Goal: Task Accomplishment & Management: Use online tool/utility

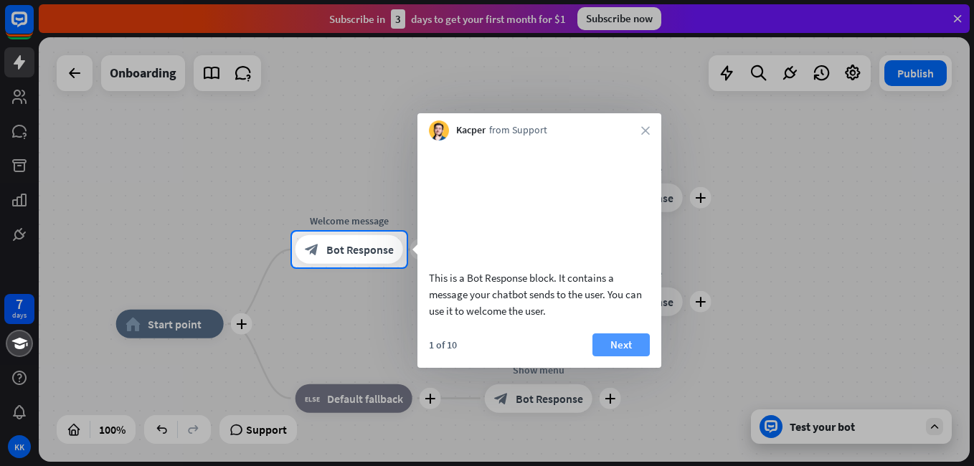
click at [616, 357] on button "Next" at bounding box center [621, 345] width 57 height 23
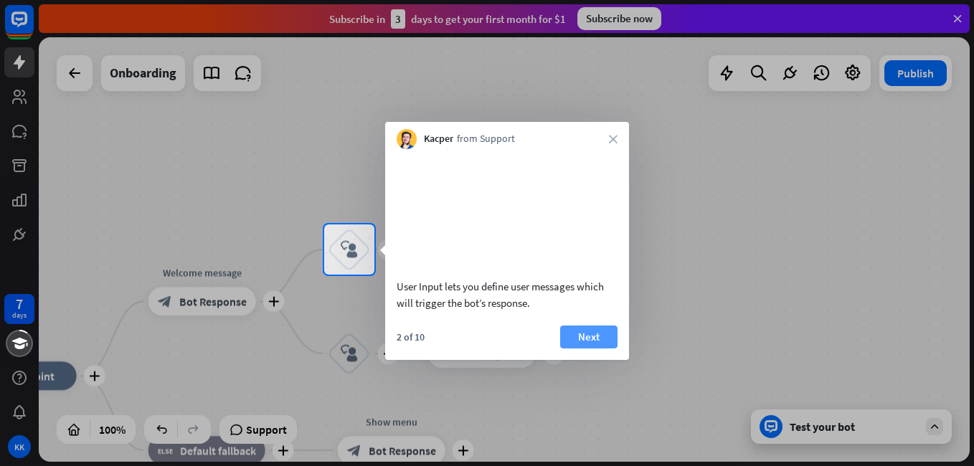
click at [606, 349] on button "Next" at bounding box center [588, 337] width 57 height 23
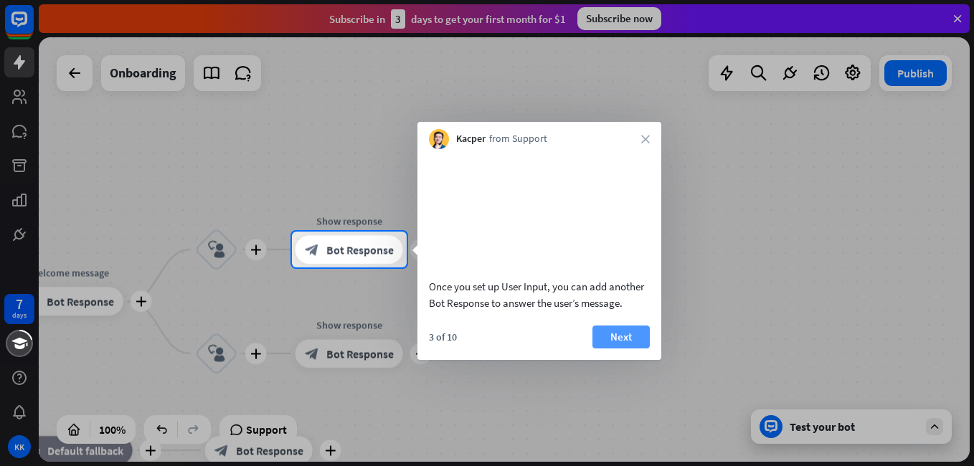
click at [621, 349] on button "Next" at bounding box center [621, 337] width 57 height 23
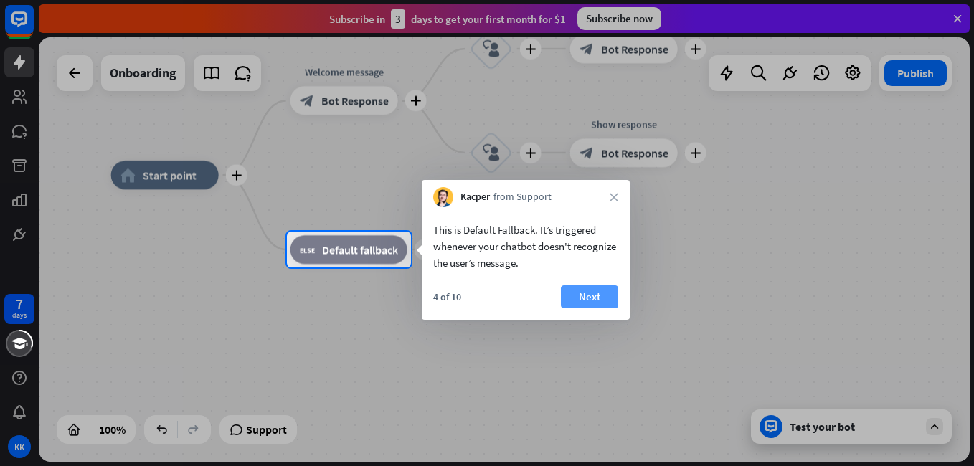
click at [577, 296] on button "Next" at bounding box center [589, 297] width 57 height 23
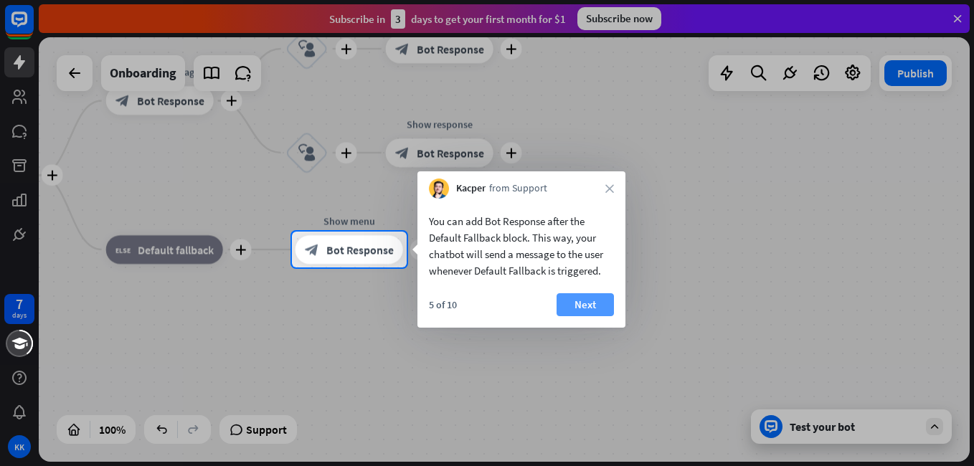
click at [586, 303] on button "Next" at bounding box center [585, 304] width 57 height 23
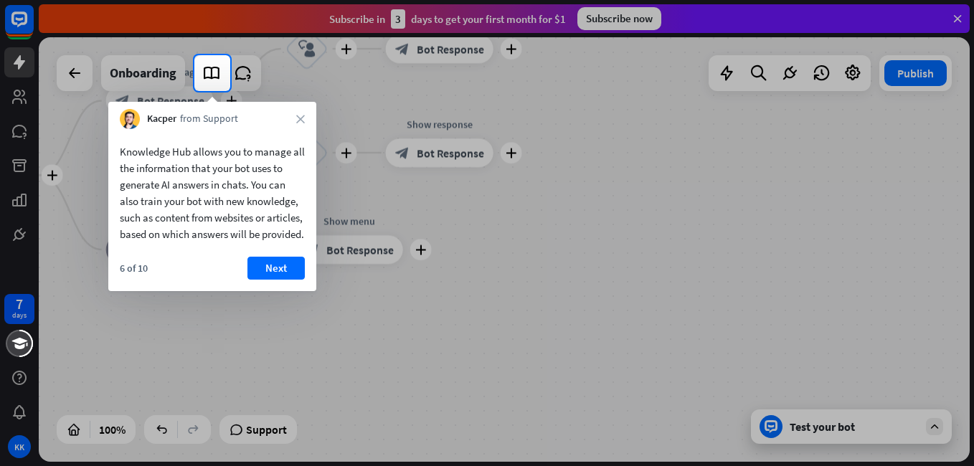
click at [276, 280] on button "Next" at bounding box center [276, 268] width 57 height 23
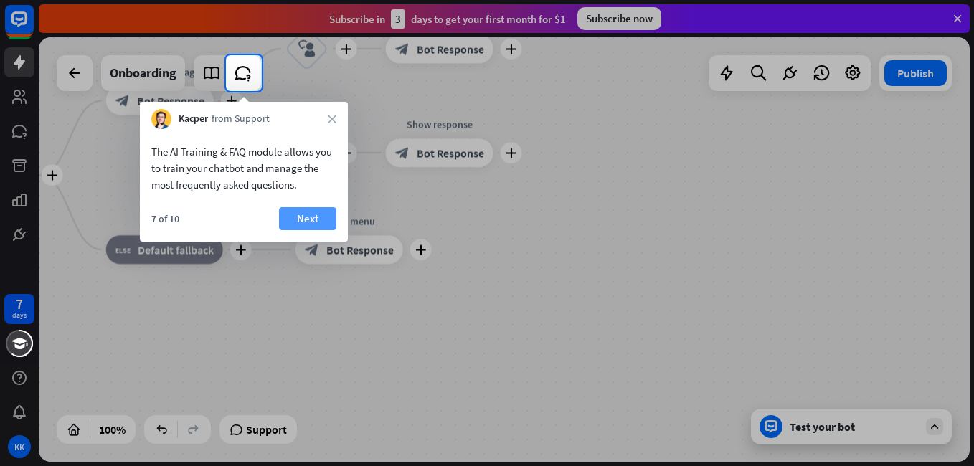
click at [319, 227] on button "Next" at bounding box center [307, 218] width 57 height 23
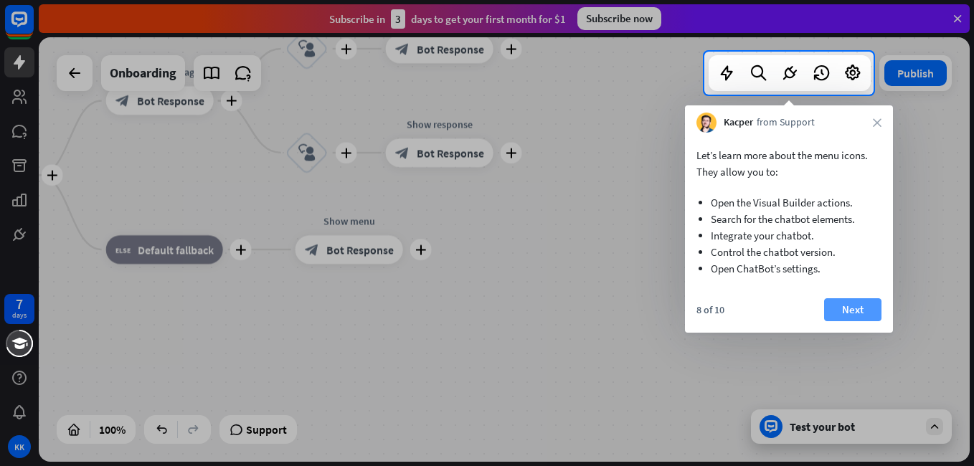
click at [834, 314] on button "Next" at bounding box center [852, 309] width 57 height 23
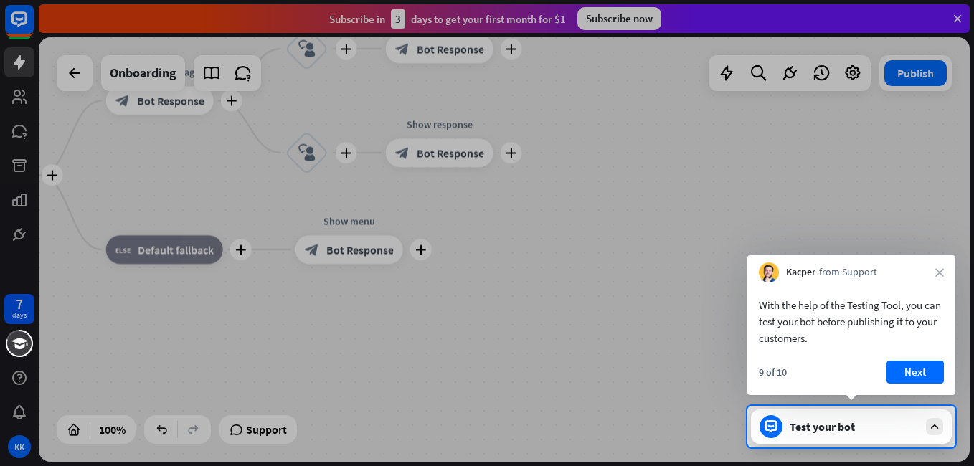
click at [908, 377] on button "Next" at bounding box center [915, 372] width 57 height 23
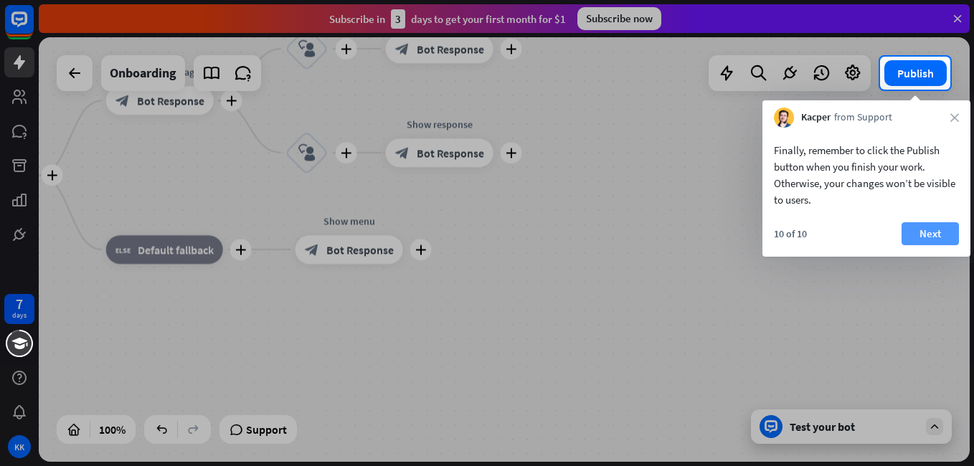
click at [923, 232] on button "Next" at bounding box center [930, 233] width 57 height 23
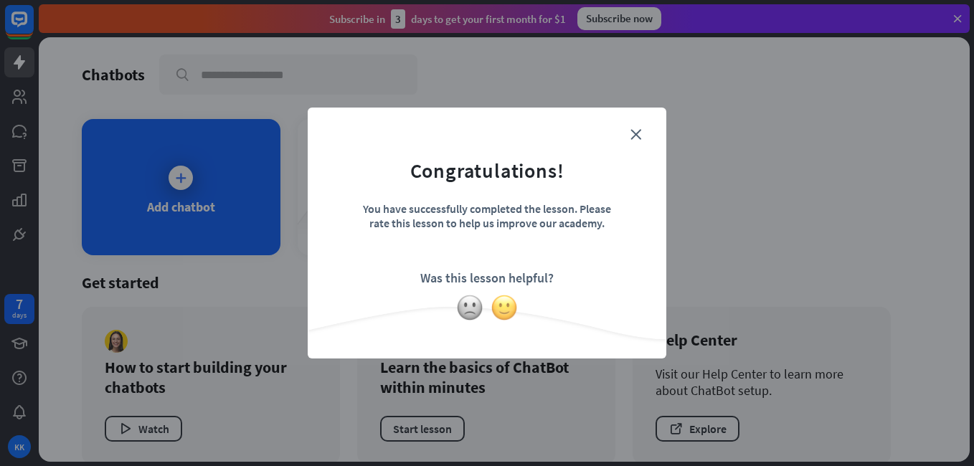
click at [508, 309] on img at bounding box center [504, 307] width 27 height 27
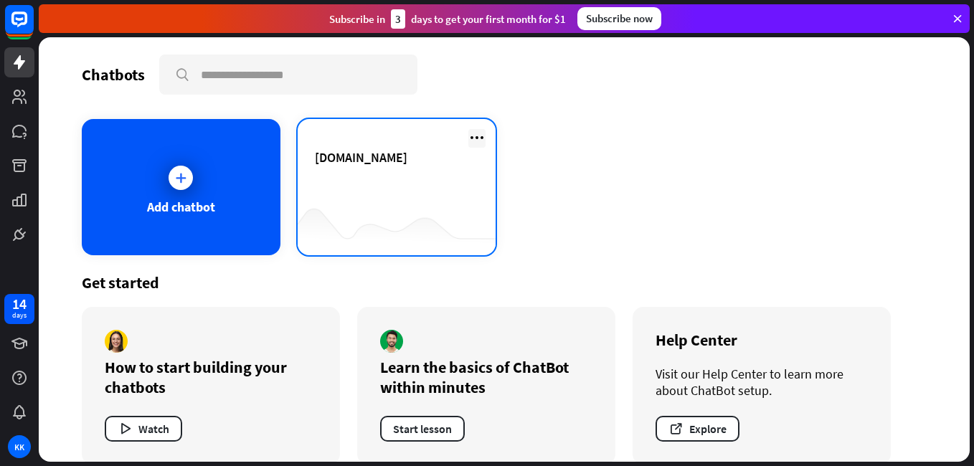
click at [468, 136] on icon at bounding box center [476, 137] width 17 height 17
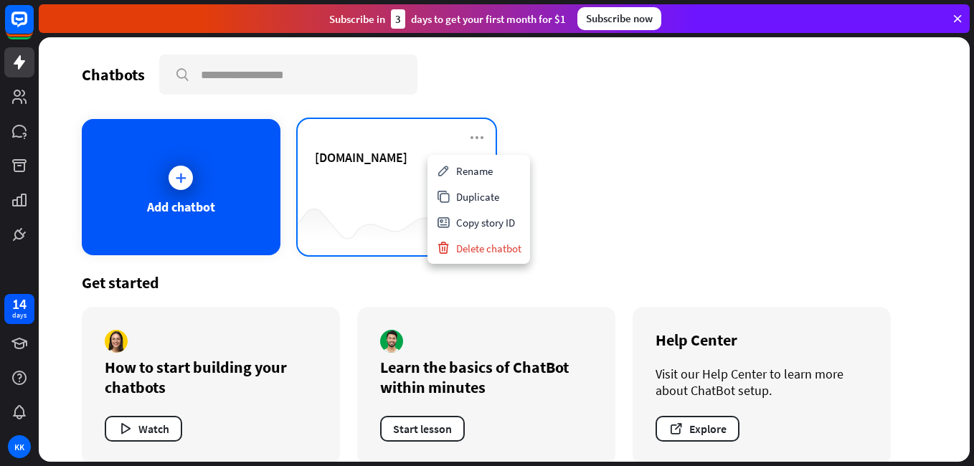
click at [488, 138] on div "[DOMAIN_NAME]" at bounding box center [397, 187] width 199 height 136
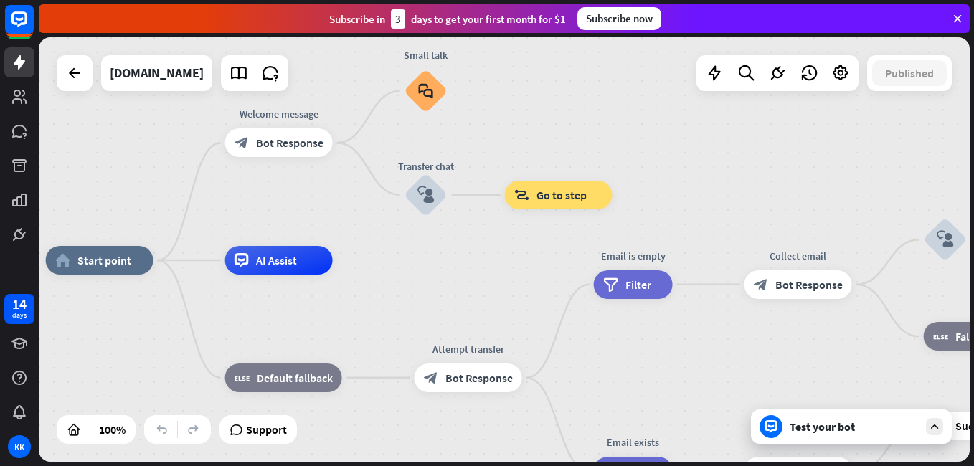
drag, startPoint x: 308, startPoint y: 181, endPoint x: 128, endPoint y: 192, distance: 179.7
click at [128, 192] on div "home_2 Start point Welcome message block_bot_response Bot Response Small talk b…" at bounding box center [504, 249] width 931 height 425
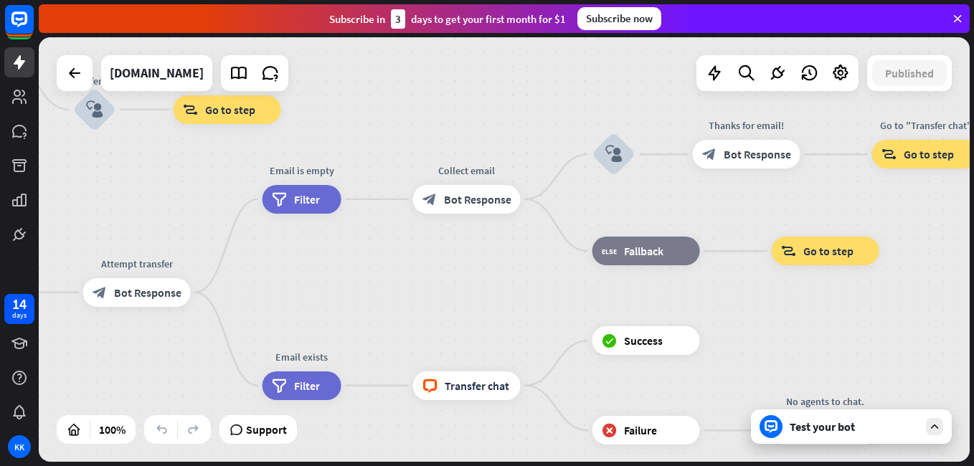
drag, startPoint x: 687, startPoint y: 373, endPoint x: 352, endPoint y: 288, distance: 345.8
click at [352, 288] on div "home_2 Start point Welcome message block_bot_response Bot Response Small talk b…" at bounding box center [179, 387] width 931 height 425
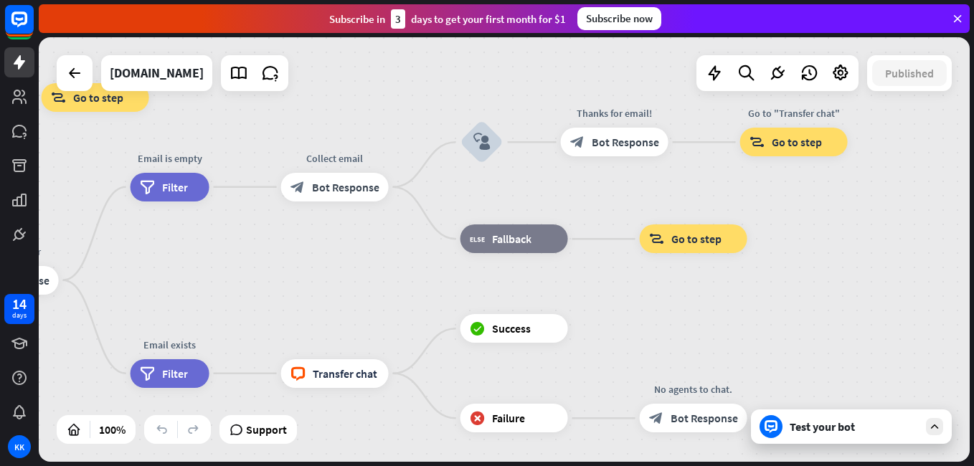
drag, startPoint x: 457, startPoint y: 296, endPoint x: 322, endPoint y: 285, distance: 135.4
click at [326, 285] on div "home_2 Start point Welcome message block_bot_response Bot Response Small talk b…" at bounding box center [47, 375] width 931 height 425
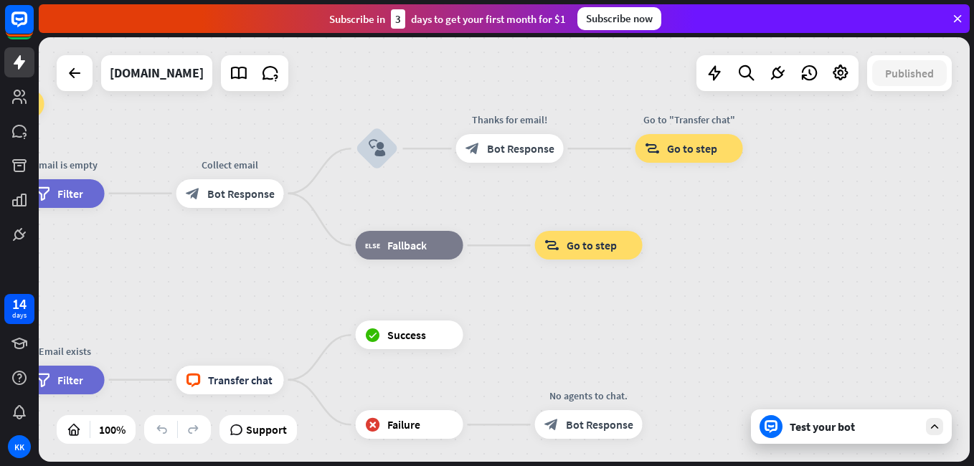
drag, startPoint x: 624, startPoint y: 311, endPoint x: 522, endPoint y: 316, distance: 102.8
click at [522, 316] on div "home_2 Start point Welcome message block_bot_response Bot Response Small talk b…" at bounding box center [504, 249] width 931 height 425
click at [806, 432] on div "Test your bot" at bounding box center [854, 427] width 129 height 14
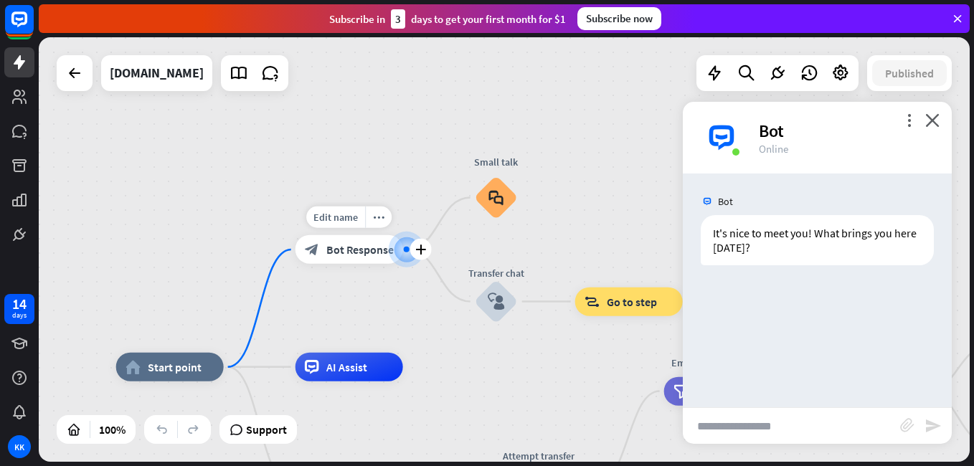
click at [383, 264] on div "Edit name more_horiz plus Welcome message block_bot_response Bot Response" at bounding box center [350, 249] width 108 height 29
click at [383, 264] on div "Edit name more_horiz plus block_bot_response Bot Response" at bounding box center [350, 249] width 108 height 29
click at [381, 261] on div "block_bot_response Bot Response" at bounding box center [350, 249] width 108 height 29
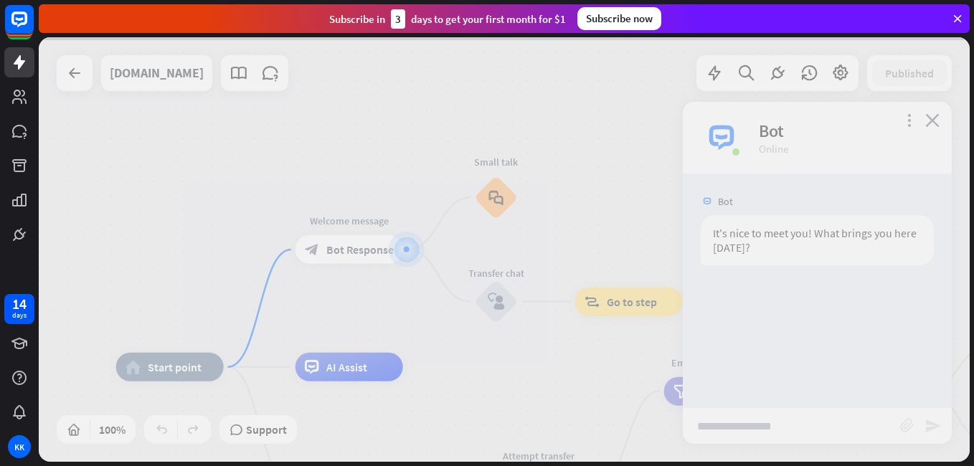
click at [380, 260] on div at bounding box center [504, 249] width 931 height 425
click at [380, 250] on div at bounding box center [504, 249] width 931 height 425
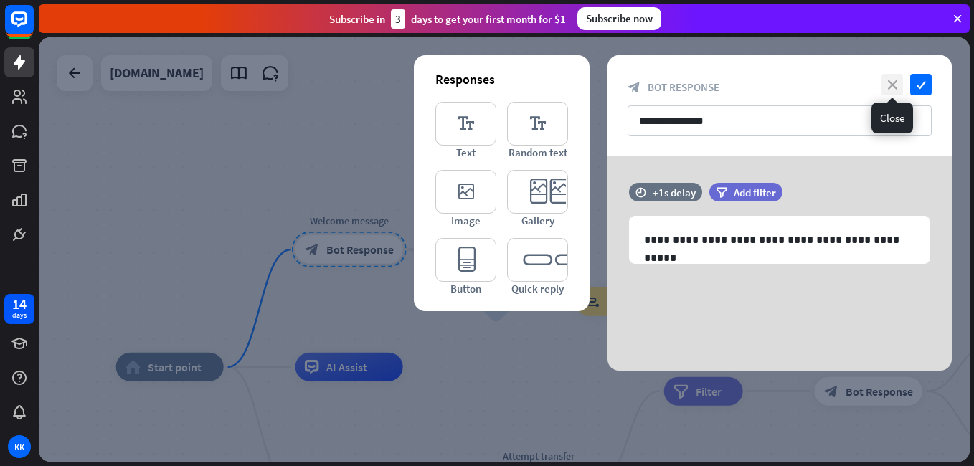
click at [893, 87] on icon "close" at bounding box center [893, 85] width 22 height 22
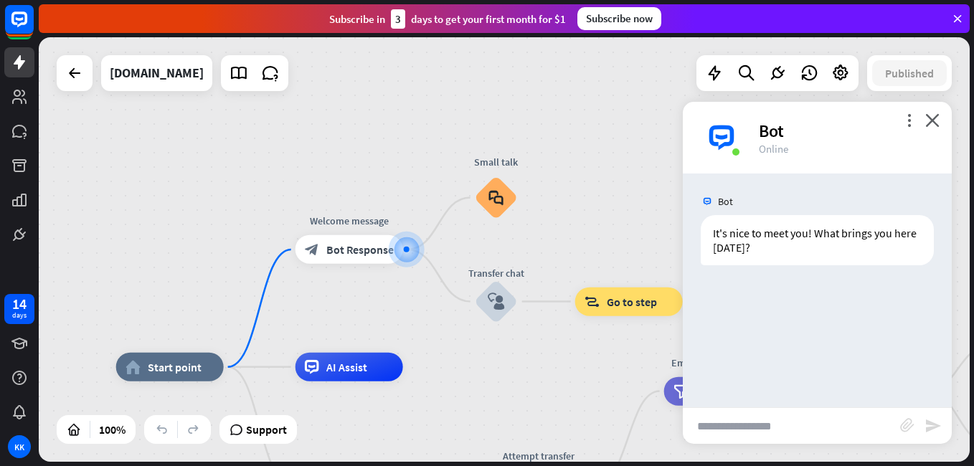
click at [731, 429] on input "text" at bounding box center [791, 426] width 217 height 36
type input "**"
click at [938, 429] on icon "send" at bounding box center [933, 426] width 17 height 17
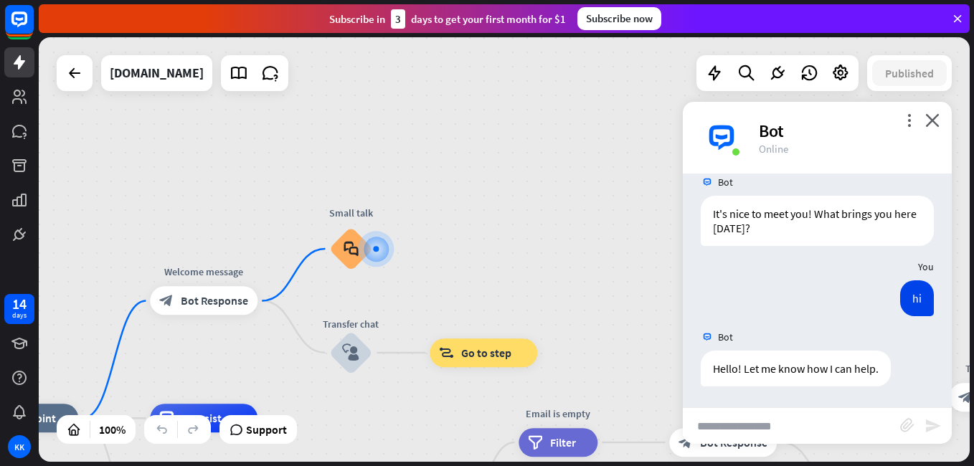
scroll to position [20, 0]
click at [844, 420] on input "text" at bounding box center [791, 426] width 217 height 36
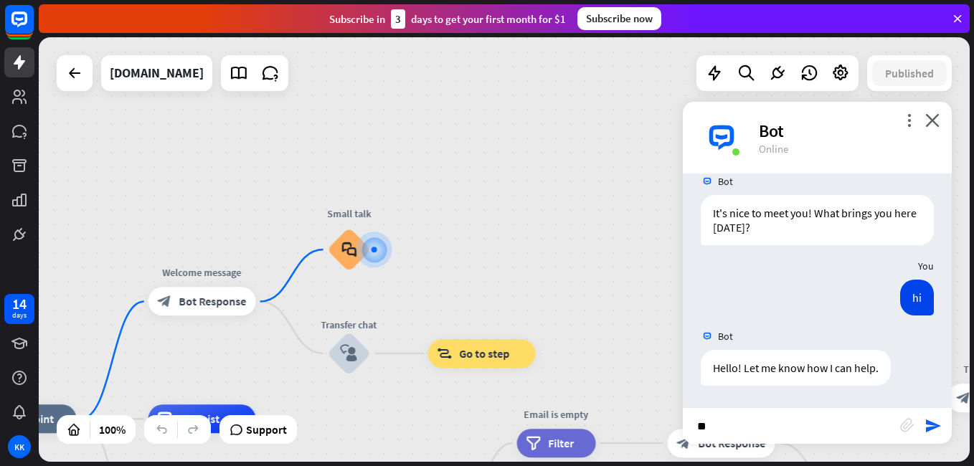
type input "***"
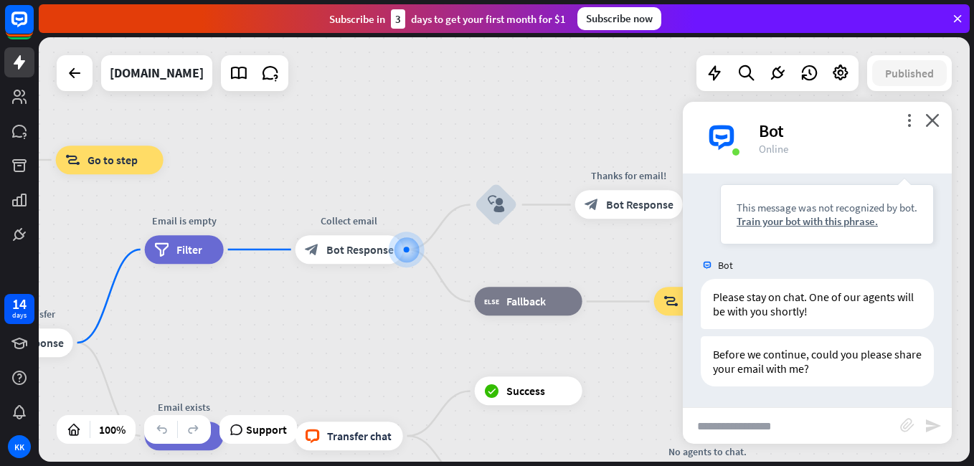
scroll to position [307, 0]
drag, startPoint x: 795, startPoint y: 378, endPoint x: 616, endPoint y: 241, distance: 225.7
click at [616, 220] on div "Thanks for email! block_bot_response Bot Response" at bounding box center [629, 205] width 108 height 29
click at [936, 122] on icon "close" at bounding box center [933, 120] width 14 height 14
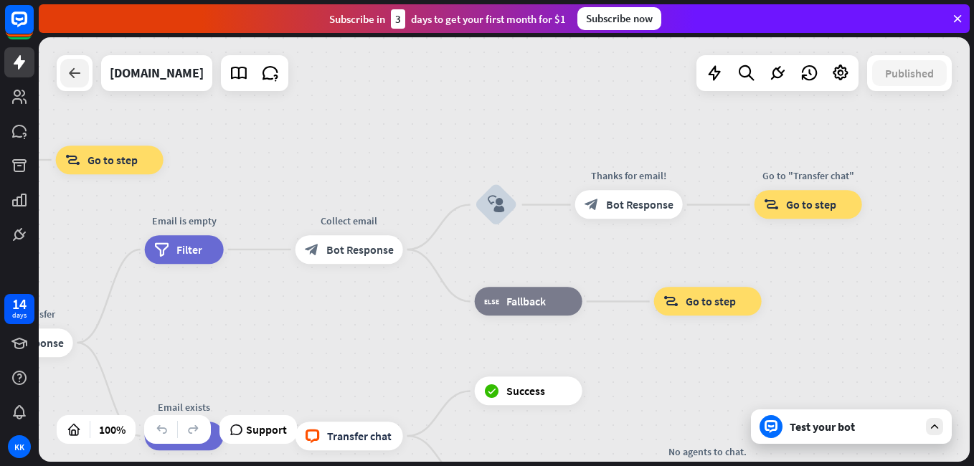
click at [78, 77] on icon at bounding box center [74, 73] width 17 height 17
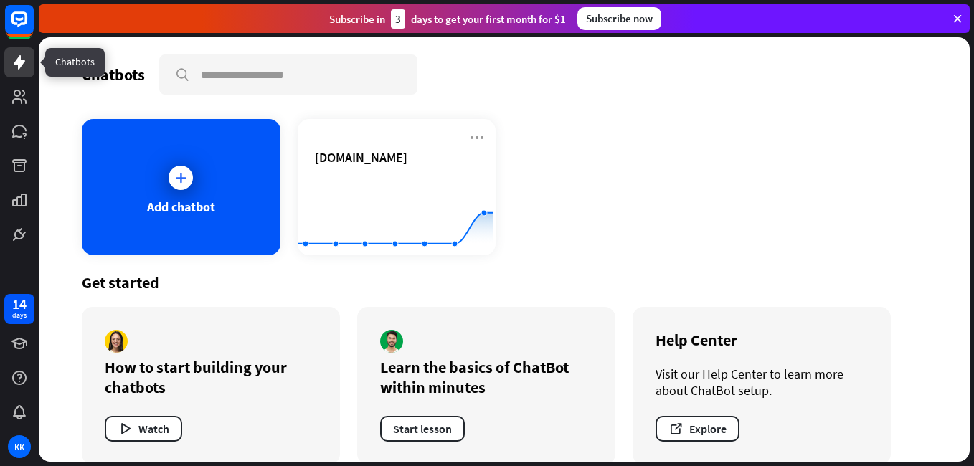
click at [17, 65] on icon at bounding box center [19, 62] width 11 height 14
click at [19, 84] on link at bounding box center [19, 97] width 30 height 30
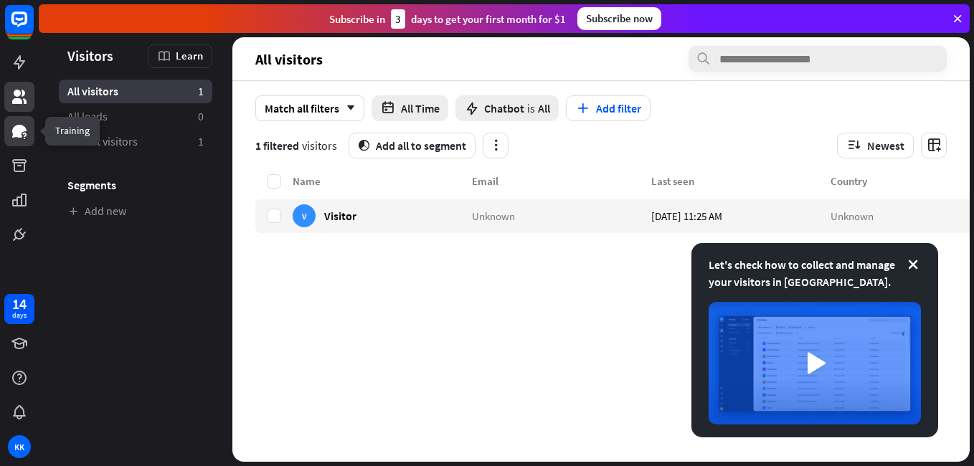
click at [22, 127] on icon at bounding box center [19, 131] width 14 height 13
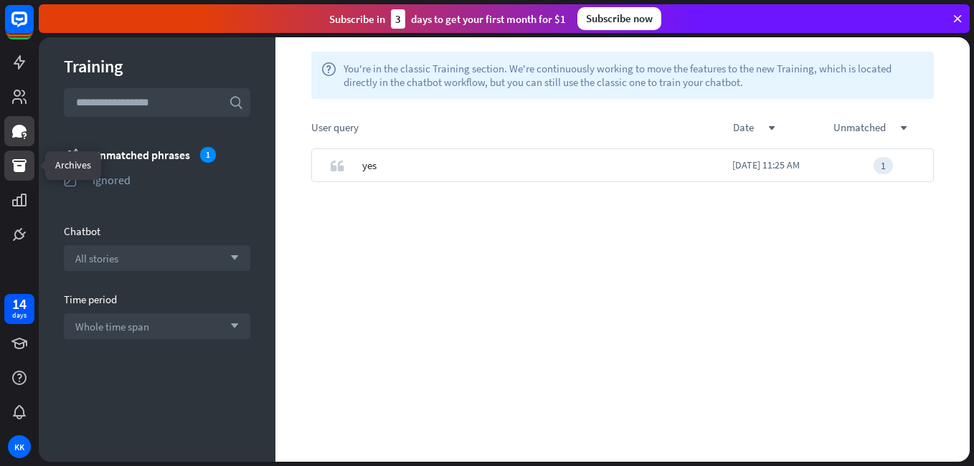
click at [22, 157] on icon at bounding box center [19, 165] width 17 height 17
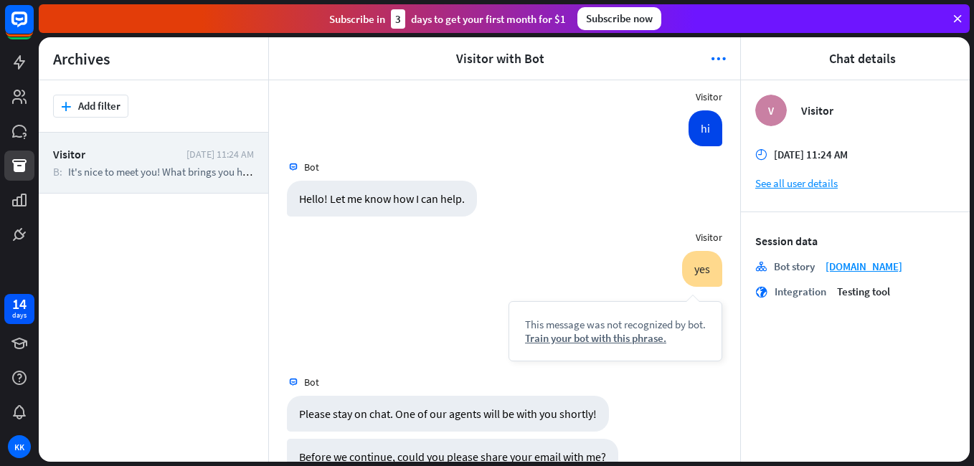
scroll to position [116, 0]
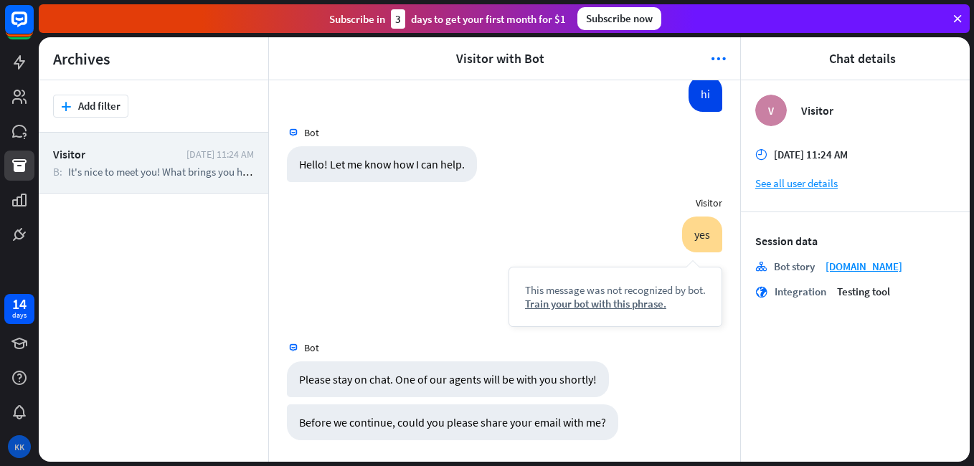
click at [22, 437] on div "KK" at bounding box center [19, 446] width 23 height 23
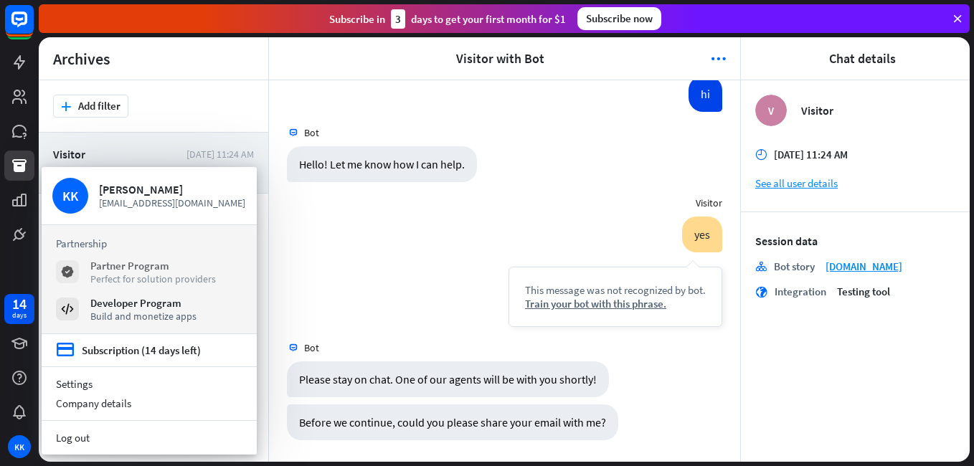
click at [122, 281] on div "Perfect for solution providers" at bounding box center [153, 279] width 126 height 13
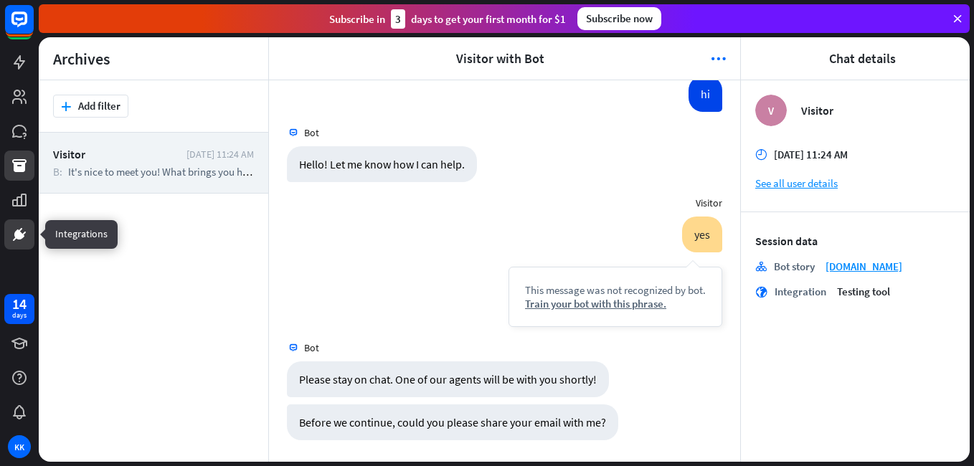
click at [17, 230] on icon at bounding box center [19, 234] width 17 height 17
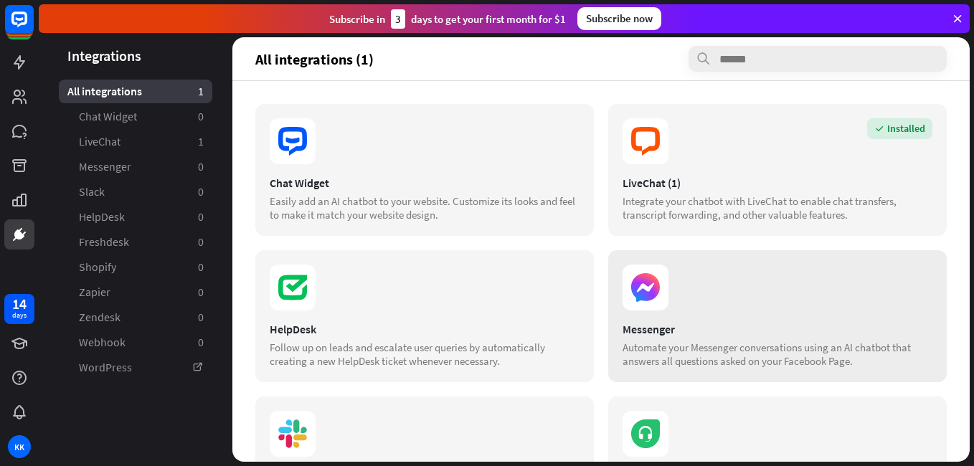
click at [631, 299] on icon at bounding box center [645, 287] width 29 height 29
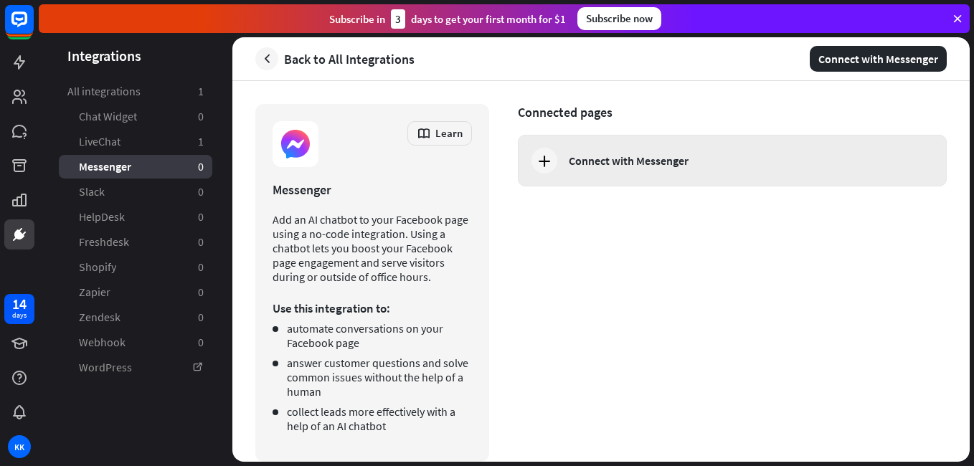
click at [549, 154] on icon at bounding box center [544, 160] width 17 height 17
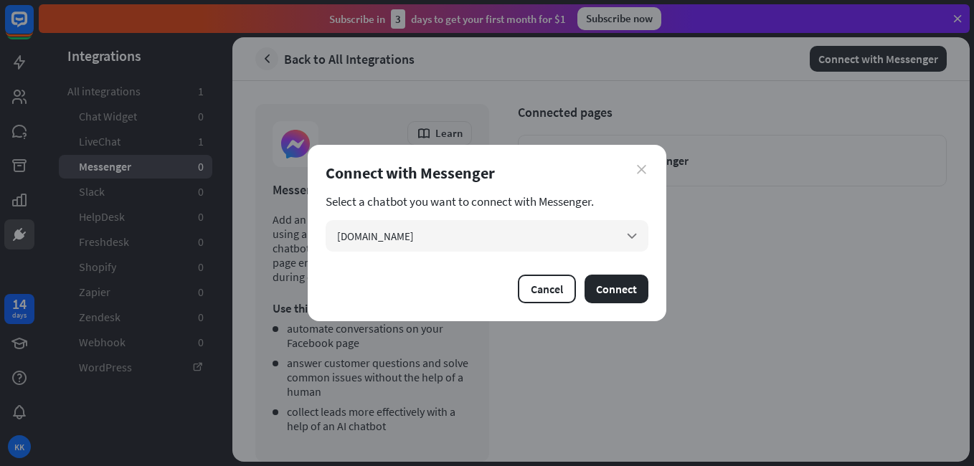
click at [645, 165] on icon "close" at bounding box center [641, 169] width 9 height 9
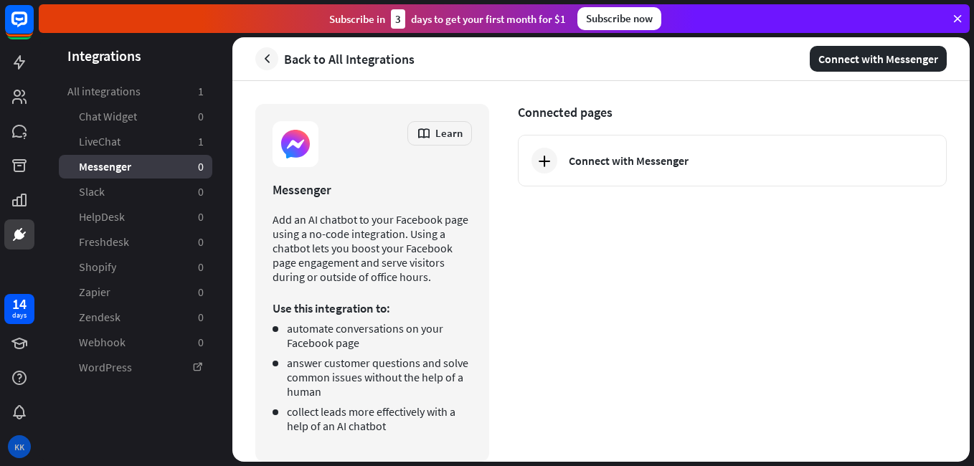
click at [19, 441] on div "KK" at bounding box center [19, 446] width 23 height 23
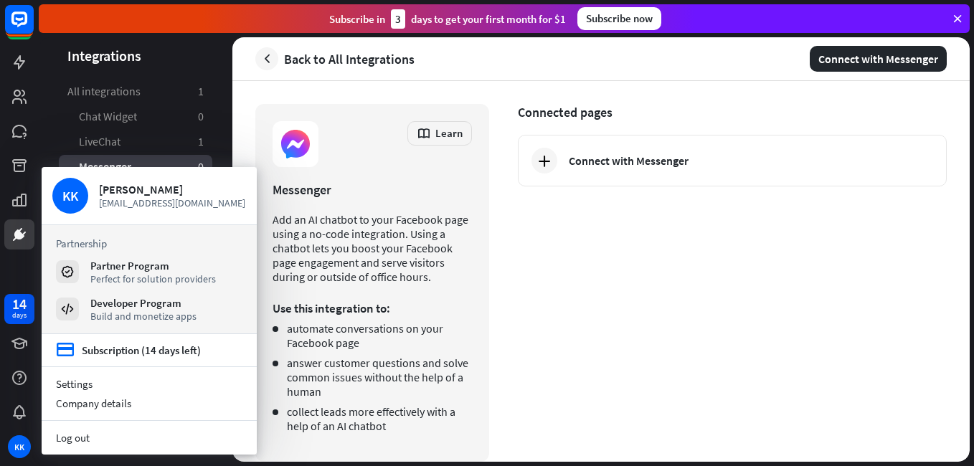
click at [1, 264] on div "14 days KK" at bounding box center [19, 233] width 39 height 466
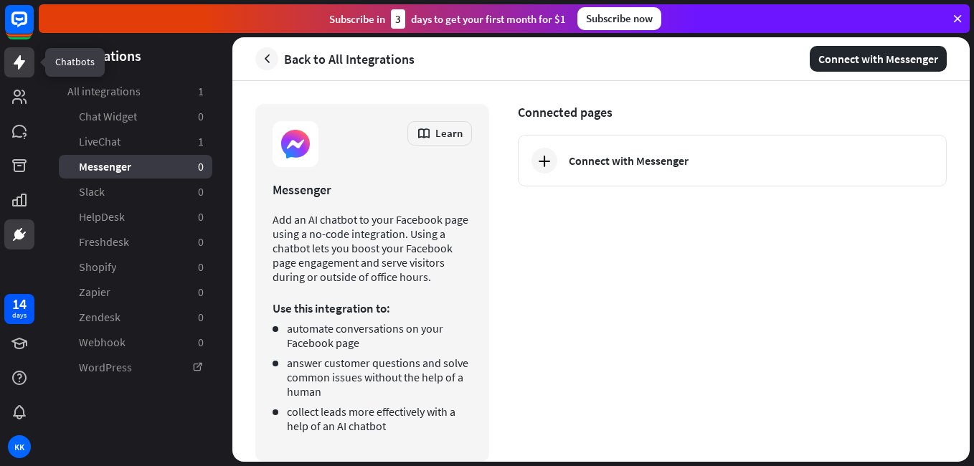
click at [17, 72] on link at bounding box center [19, 62] width 30 height 30
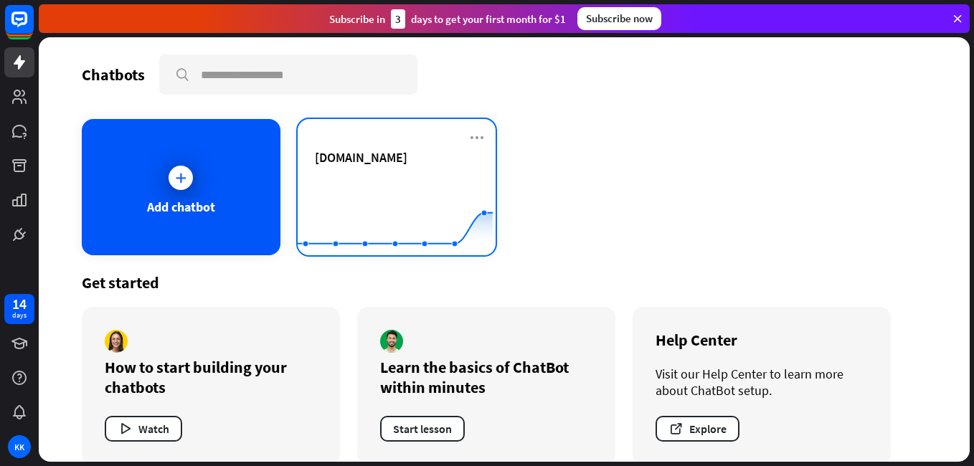
click at [448, 126] on div "[DOMAIN_NAME] Created with Highcharts 10.1.0 0 1 2" at bounding box center [397, 187] width 199 height 136
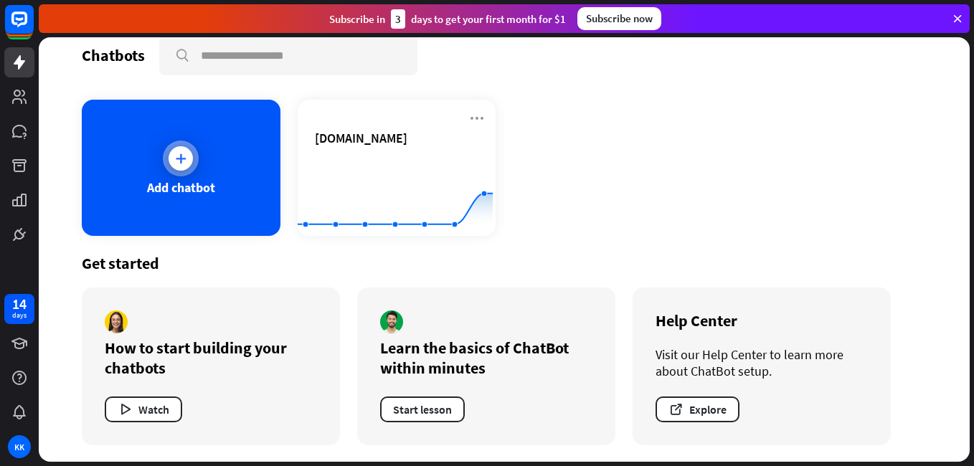
scroll to position [20, 0]
click at [169, 182] on div "Add chatbot" at bounding box center [181, 187] width 68 height 17
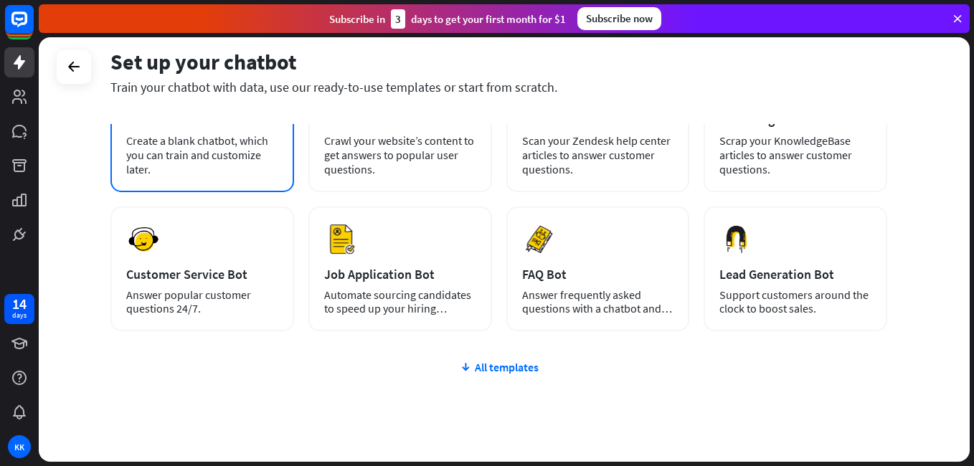
scroll to position [143, 0]
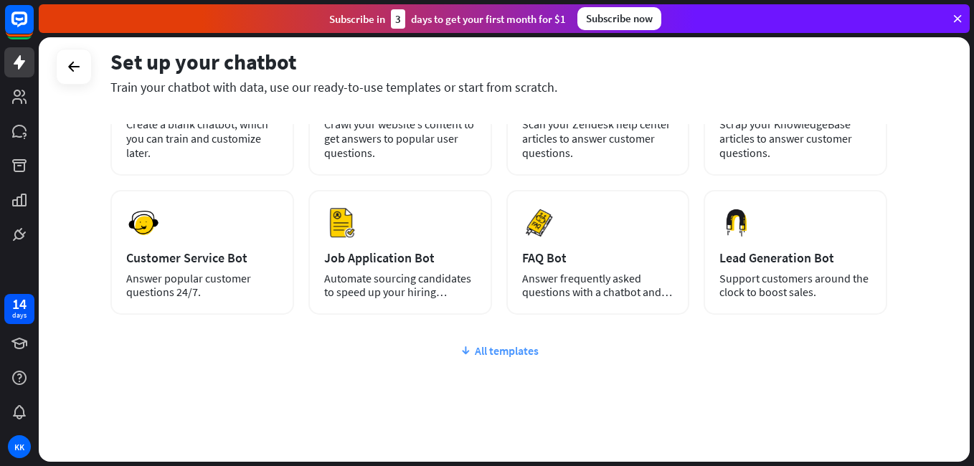
click at [493, 352] on div "All templates" at bounding box center [498, 351] width 777 height 14
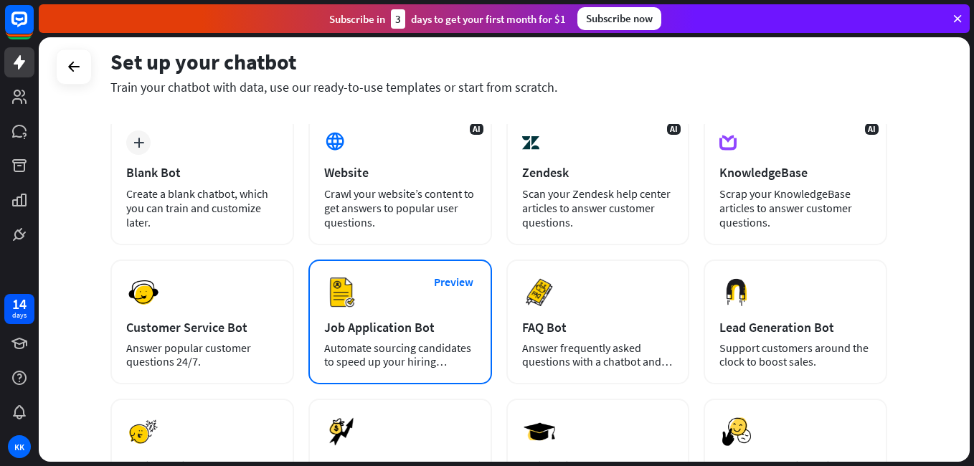
scroll to position [17, 0]
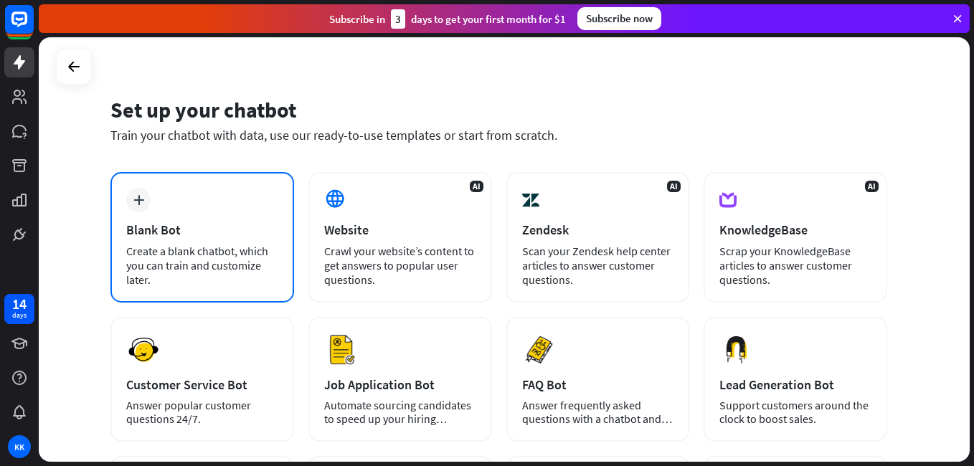
click at [159, 226] on div "Blank Bot" at bounding box center [202, 230] width 152 height 17
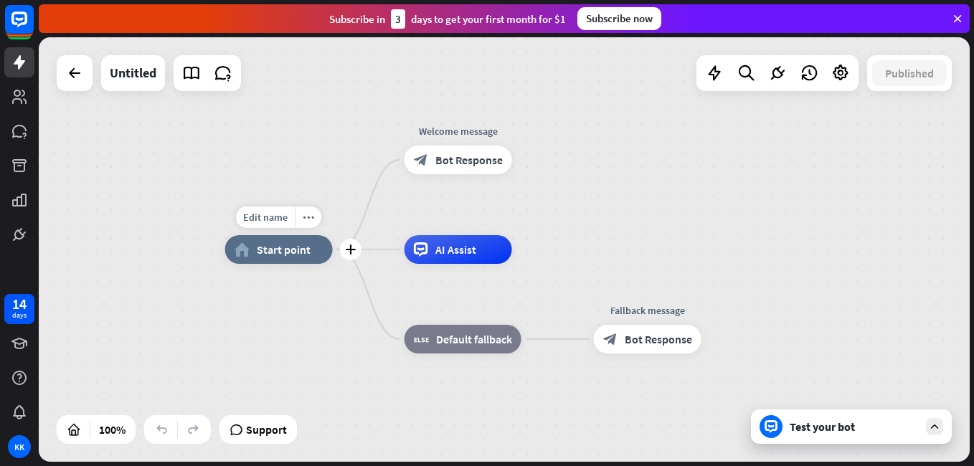
click at [263, 252] on span "Start point" at bounding box center [284, 249] width 54 height 14
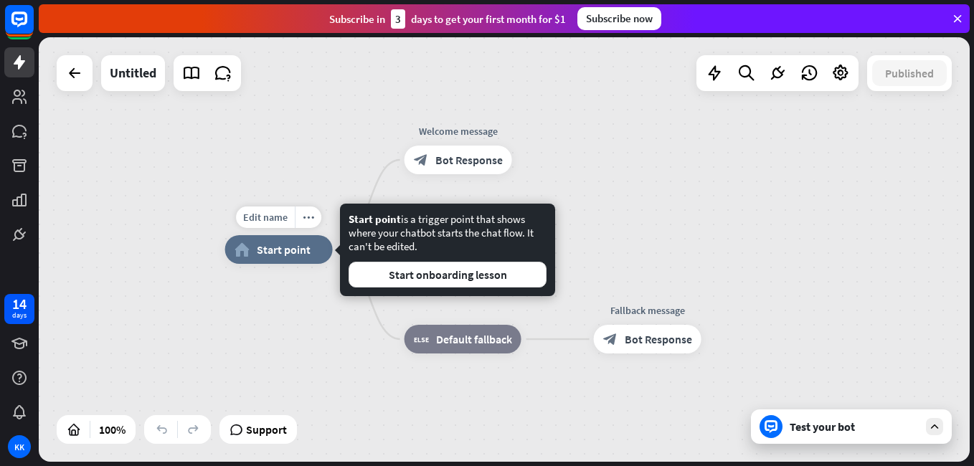
click at [263, 252] on span "Start point" at bounding box center [284, 249] width 54 height 14
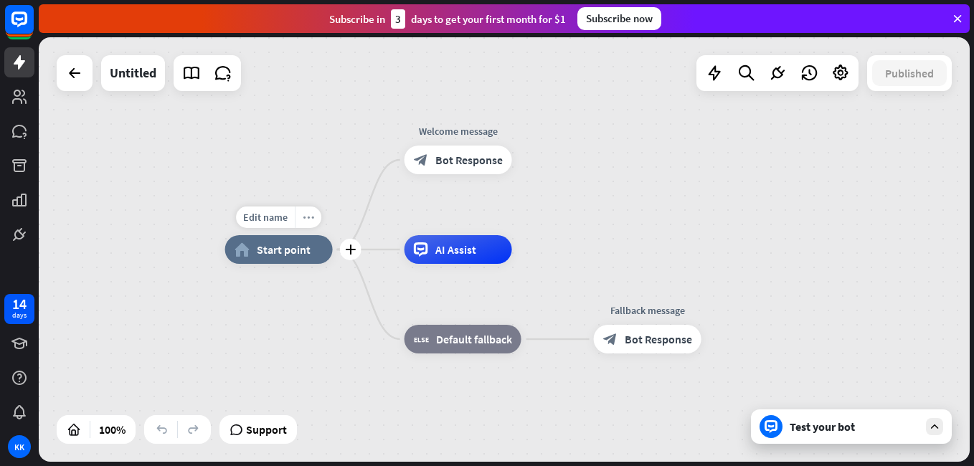
click at [298, 220] on div "more_horiz" at bounding box center [308, 218] width 27 height 22
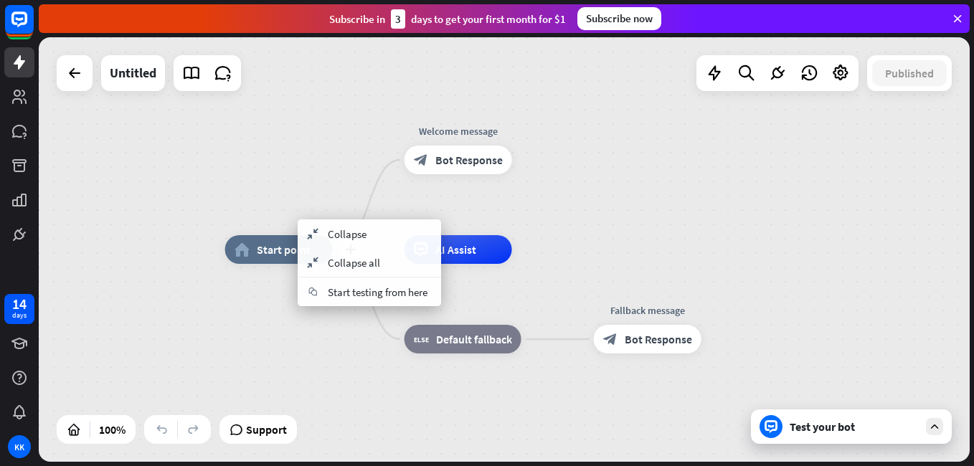
click at [298, 235] on div "plus home_2 Start point" at bounding box center [279, 249] width 108 height 29
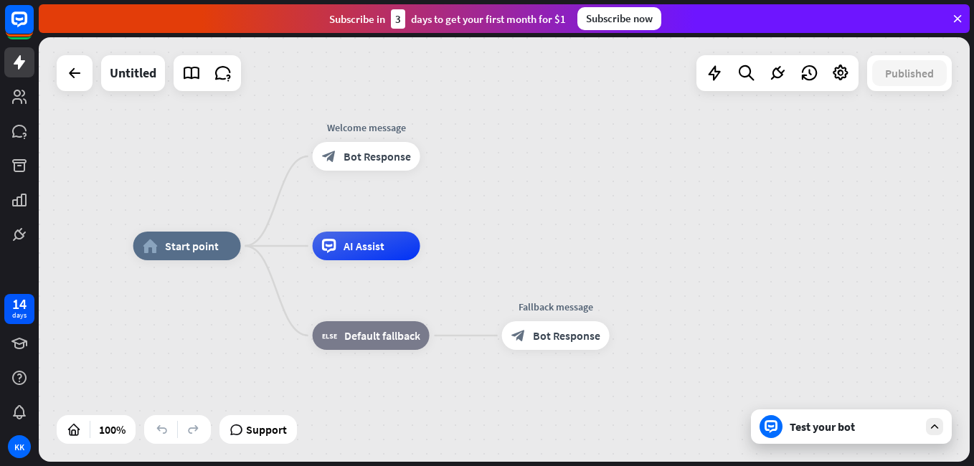
drag, startPoint x: 644, startPoint y: 202, endPoint x: 552, endPoint y: 199, distance: 91.9
click at [552, 199] on div "home_2 Start point Welcome message block_bot_response Bot Response AI Assist bl…" at bounding box center [504, 249] width 931 height 425
click at [22, 22] on rect at bounding box center [20, 20] width 32 height 32
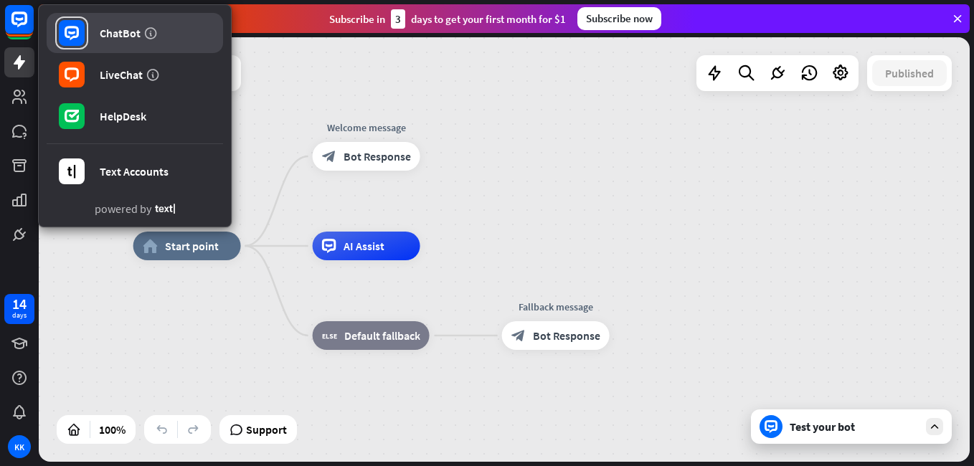
click at [106, 32] on div "ChatBot" at bounding box center [120, 33] width 41 height 14
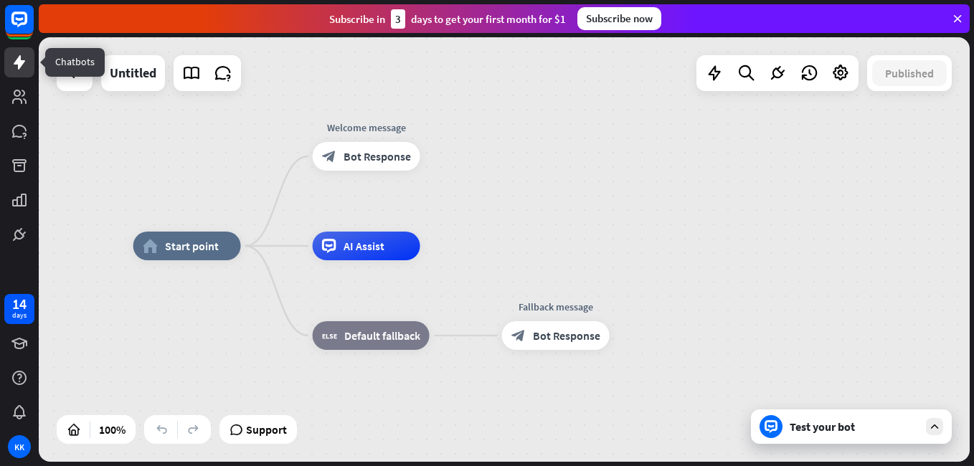
click at [30, 75] on link at bounding box center [19, 62] width 30 height 30
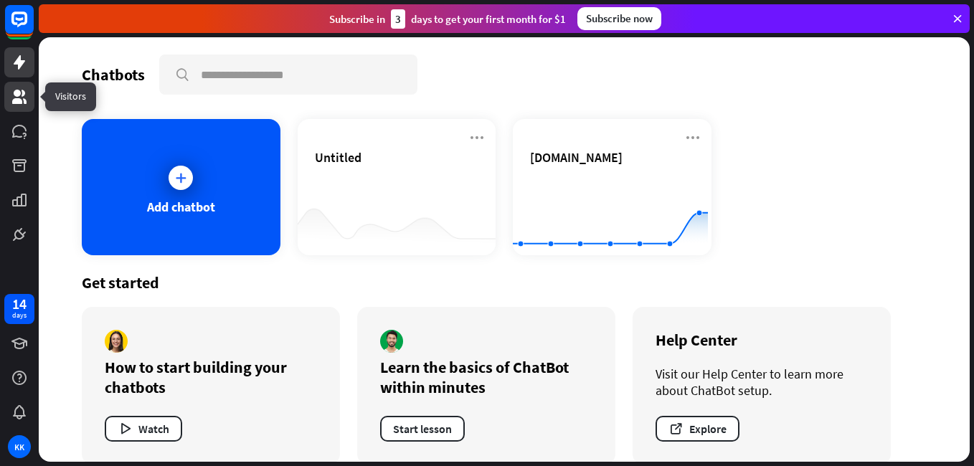
click at [25, 100] on icon at bounding box center [19, 97] width 14 height 14
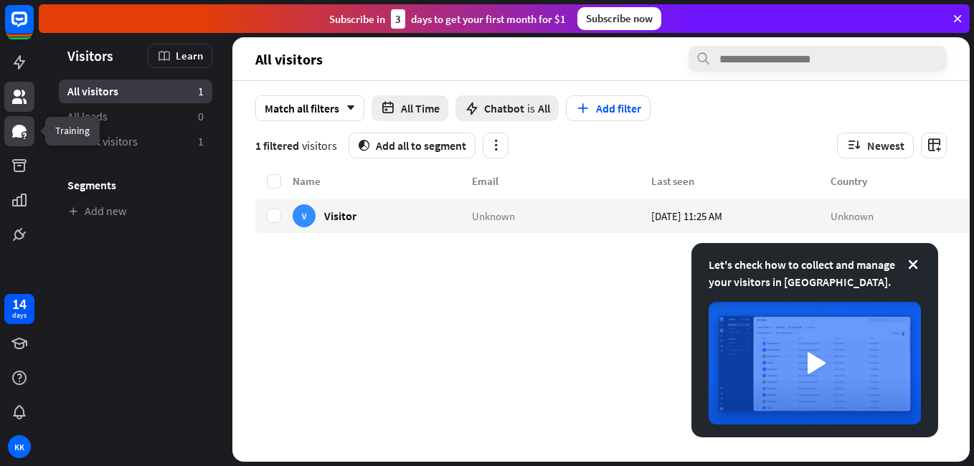
click at [19, 121] on link at bounding box center [19, 131] width 30 height 30
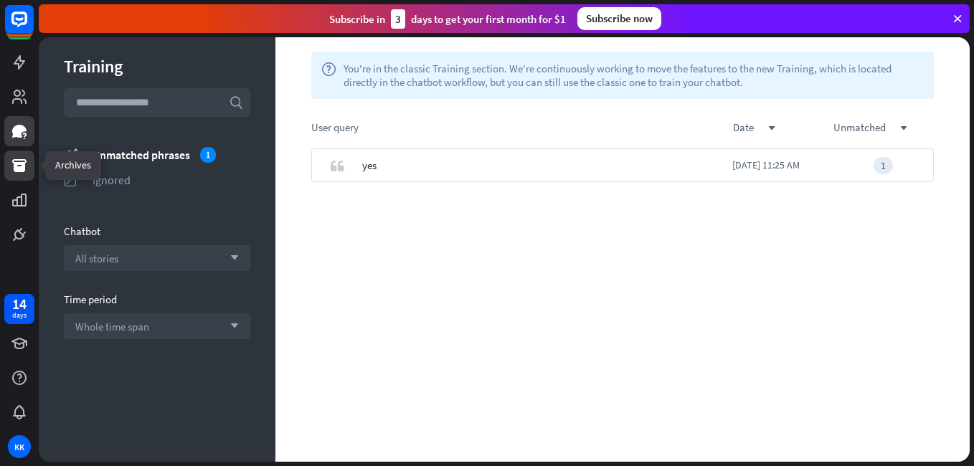
click at [11, 161] on icon at bounding box center [19, 165] width 17 height 17
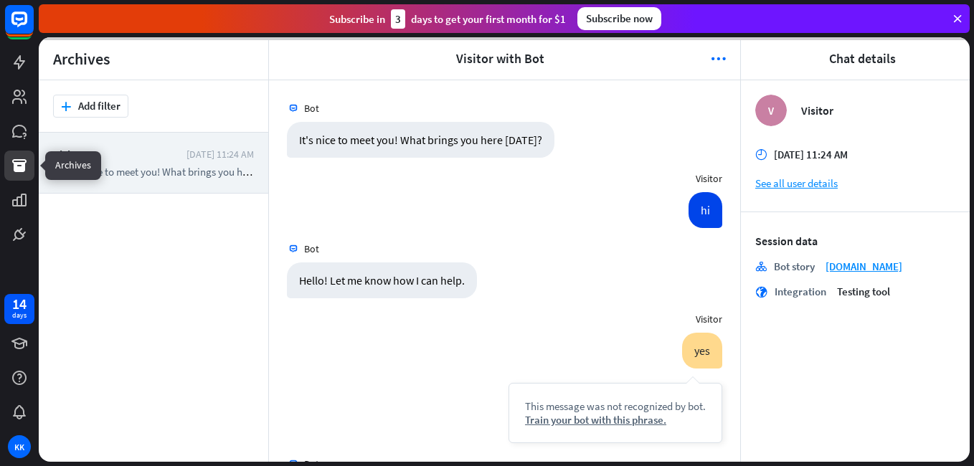
scroll to position [116, 0]
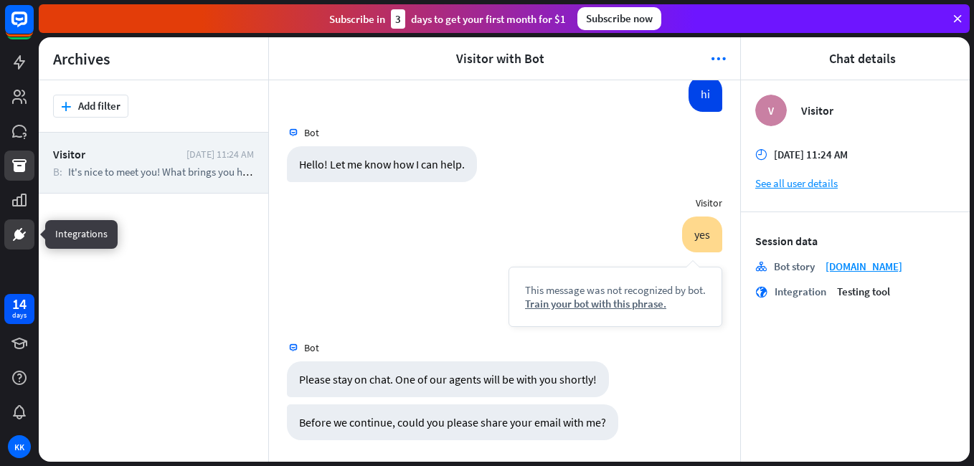
click at [23, 232] on icon at bounding box center [19, 234] width 17 height 17
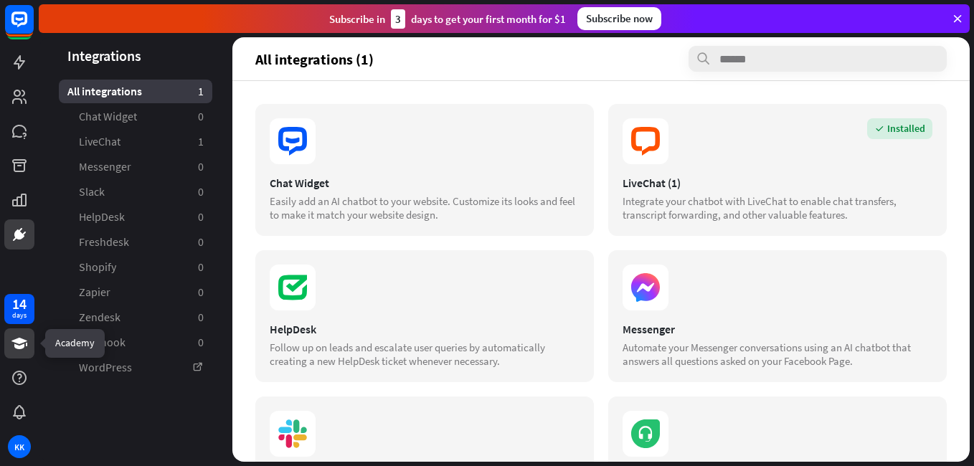
click at [12, 336] on icon at bounding box center [19, 343] width 17 height 17
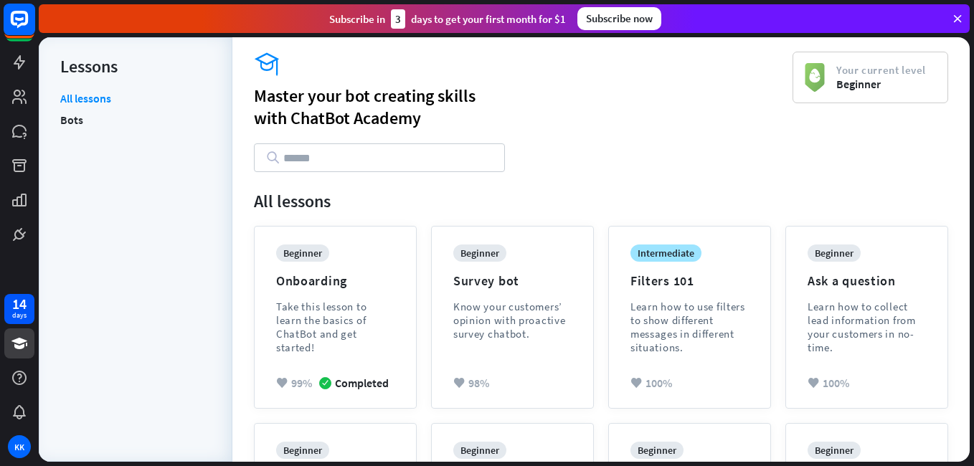
click at [25, 29] on rect at bounding box center [20, 20] width 32 height 32
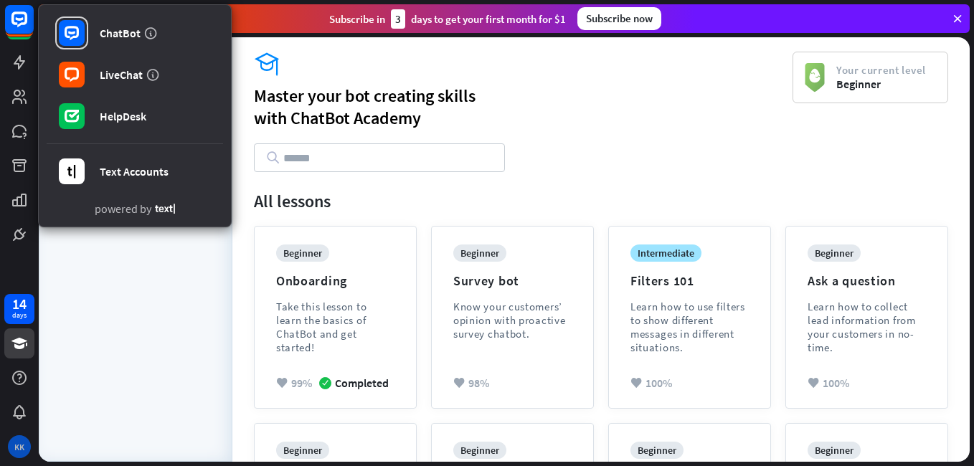
click at [10, 446] on div "KK" at bounding box center [19, 446] width 23 height 23
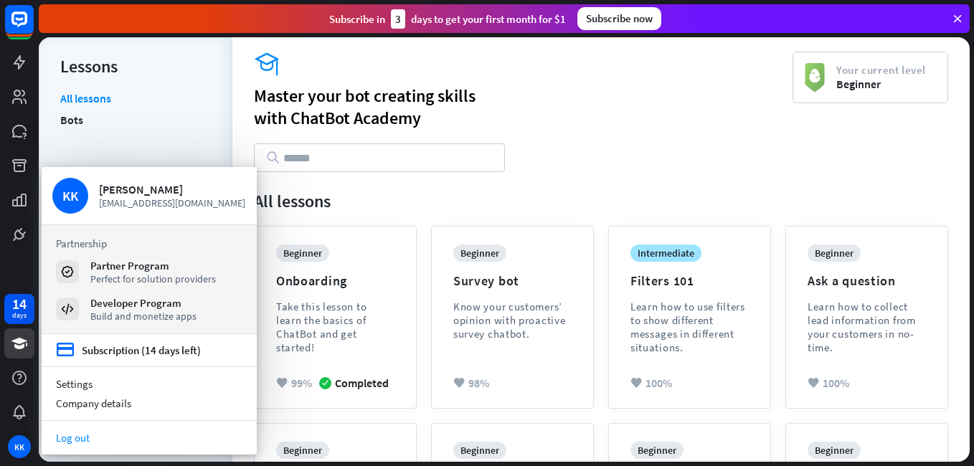
click at [92, 443] on link "Log out" at bounding box center [149, 437] width 215 height 19
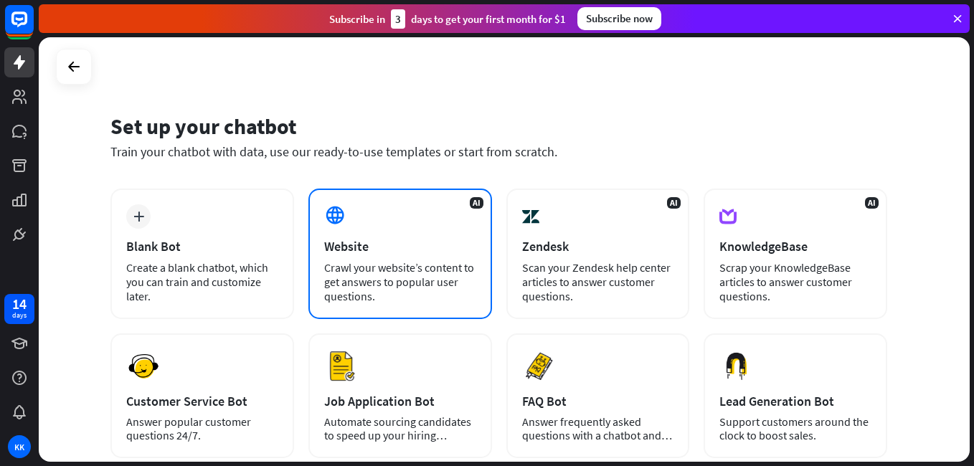
click at [345, 222] on icon at bounding box center [335, 215] width 22 height 22
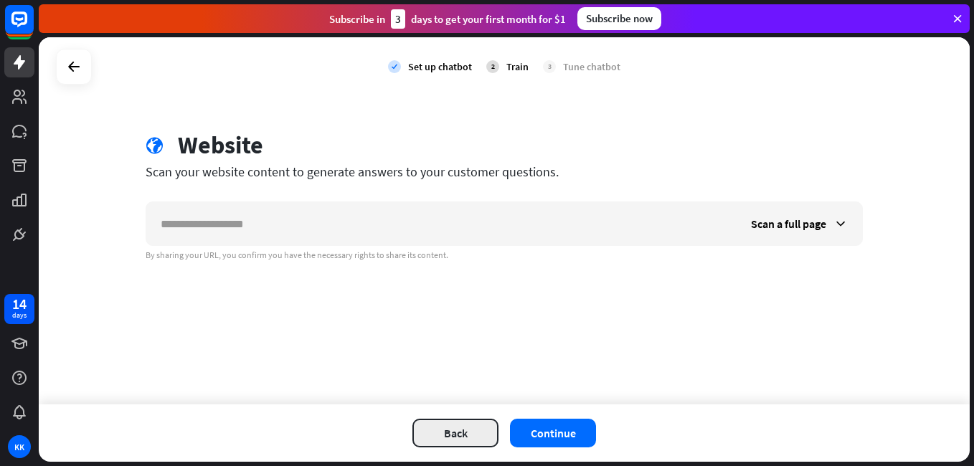
click at [418, 430] on button "Back" at bounding box center [456, 433] width 86 height 29
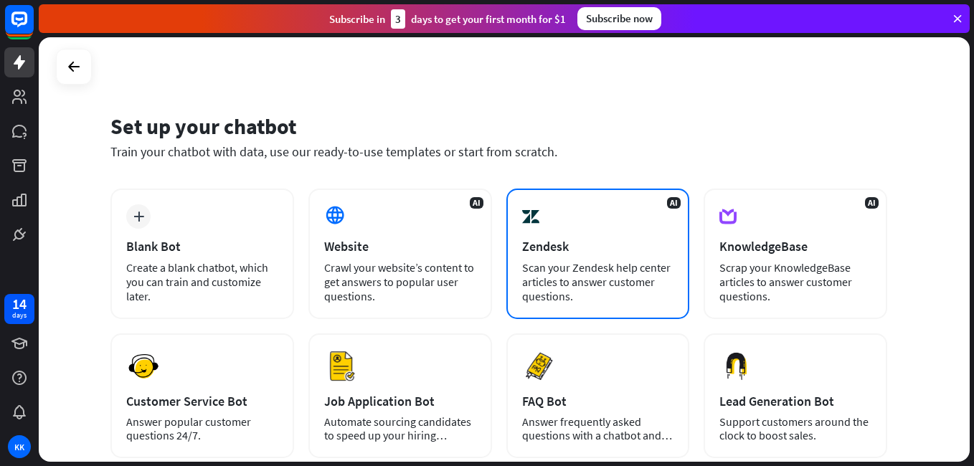
click at [540, 264] on div "Scan your Zendesk help center articles to answer customer questions." at bounding box center [598, 281] width 152 height 43
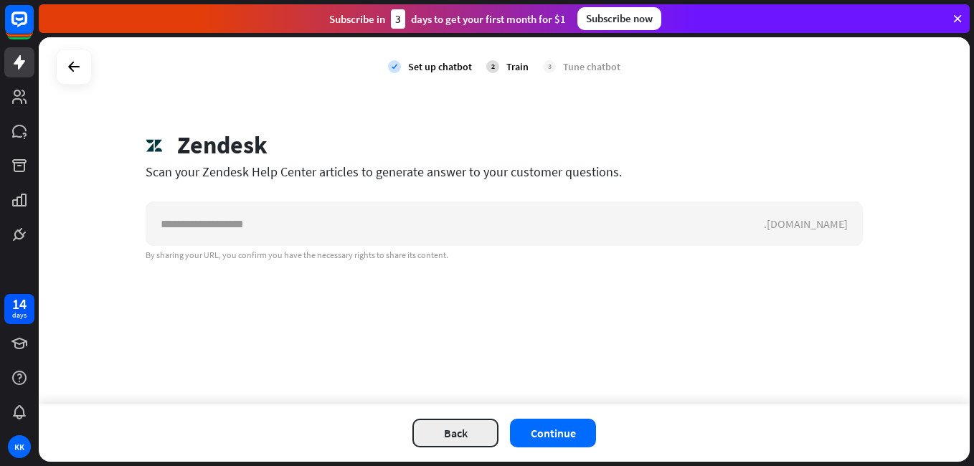
click at [451, 432] on button "Back" at bounding box center [456, 433] width 86 height 29
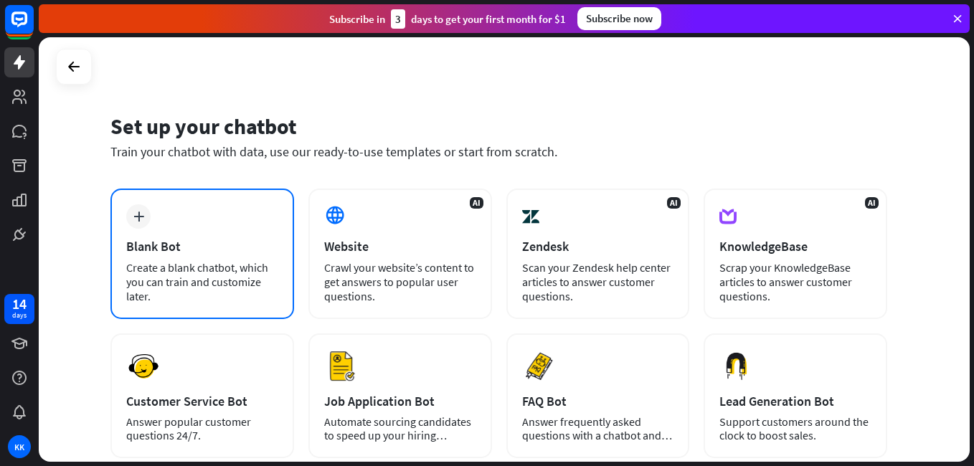
click at [242, 273] on div "Create a blank chatbot, which you can train and customize later." at bounding box center [202, 281] width 152 height 43
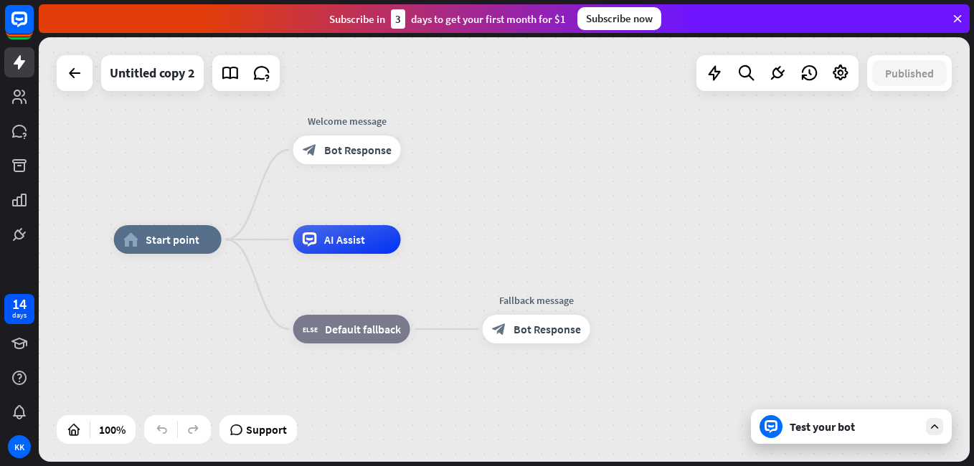
drag, startPoint x: 294, startPoint y: 331, endPoint x: 176, endPoint y: 319, distance: 118.3
click at [177, 319] on div "home_2 Start point Welcome message block_bot_response Bot Response AI Assist bl…" at bounding box center [579, 452] width 931 height 425
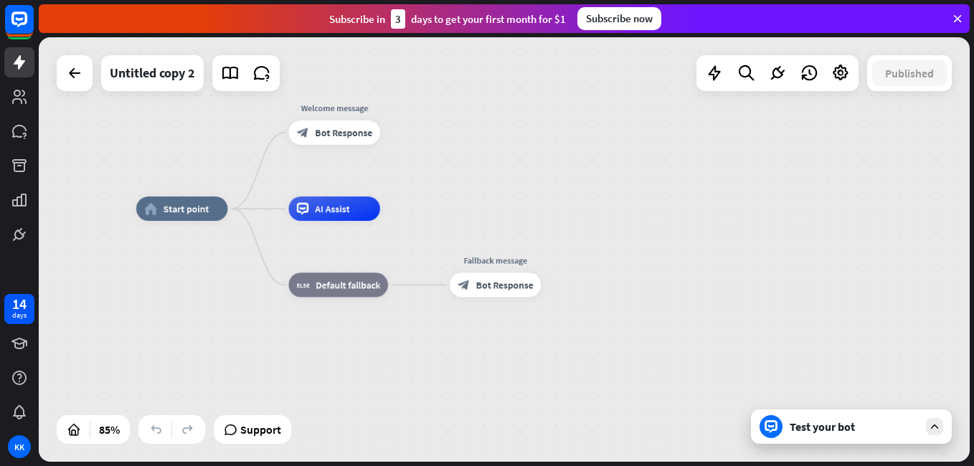
drag, startPoint x: 176, startPoint y: 319, endPoint x: 194, endPoint y: 278, distance: 44.7
click at [194, 278] on div "home_2 Start point Welcome message block_bot_response Bot Response AI Assist bl…" at bounding box center [531, 389] width 791 height 361
click at [842, 70] on icon at bounding box center [841, 73] width 19 height 19
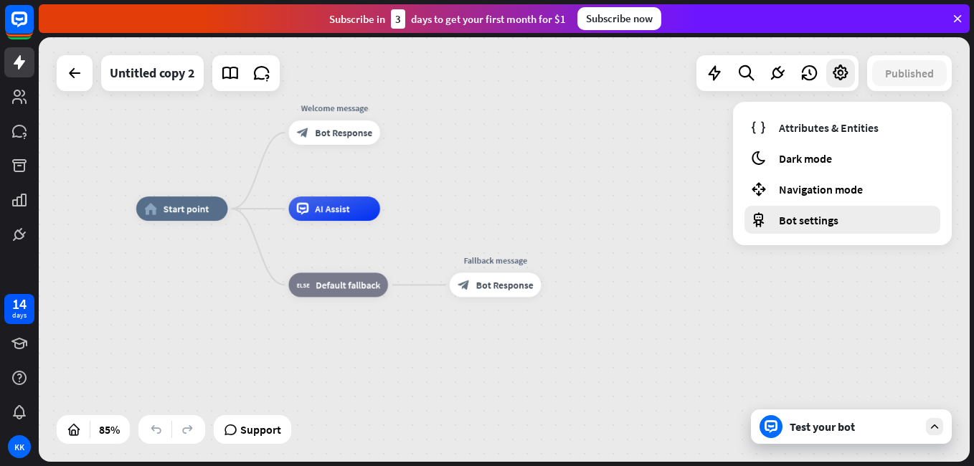
click at [803, 228] on div "Bot settings" at bounding box center [843, 220] width 196 height 28
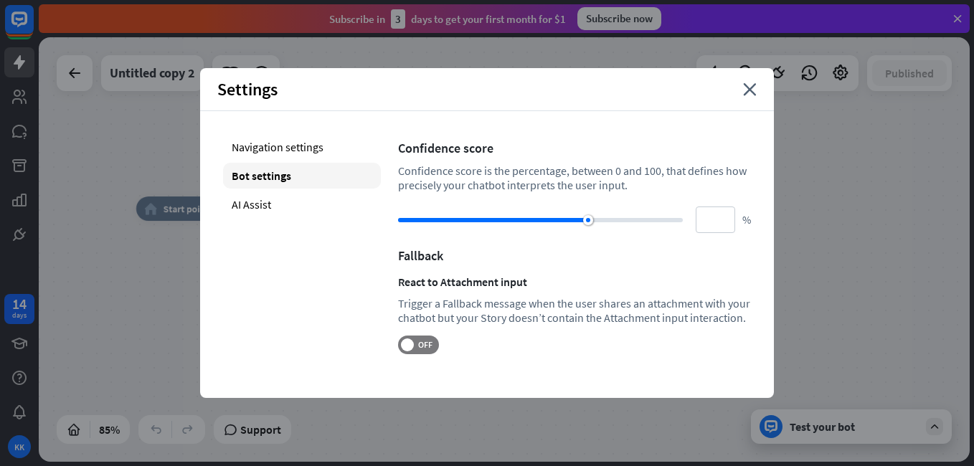
click at [746, 100] on div "Settings close" at bounding box center [487, 89] width 574 height 43
click at [746, 95] on icon "close" at bounding box center [750, 89] width 14 height 13
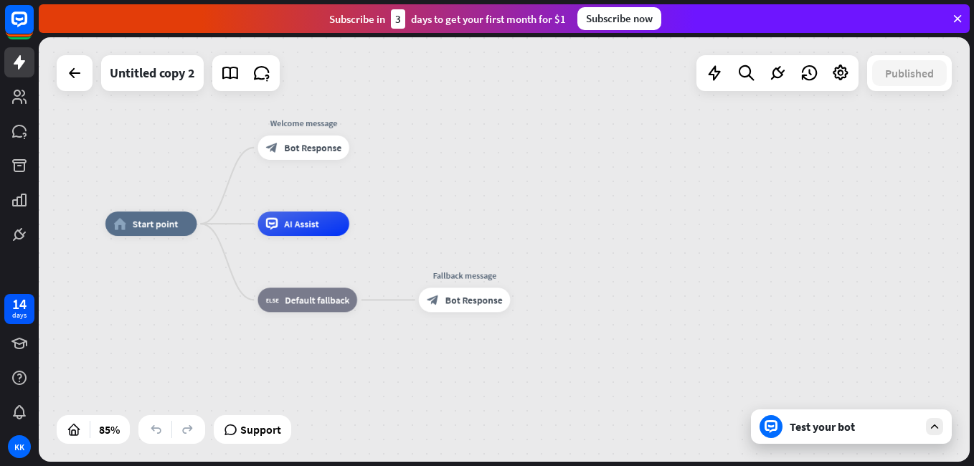
drag, startPoint x: 544, startPoint y: 174, endPoint x: 513, endPoint y: 189, distance: 34.3
click at [513, 189] on div "home_2 Start point Welcome message block_bot_response Bot Response AI Assist bl…" at bounding box center [504, 249] width 931 height 425
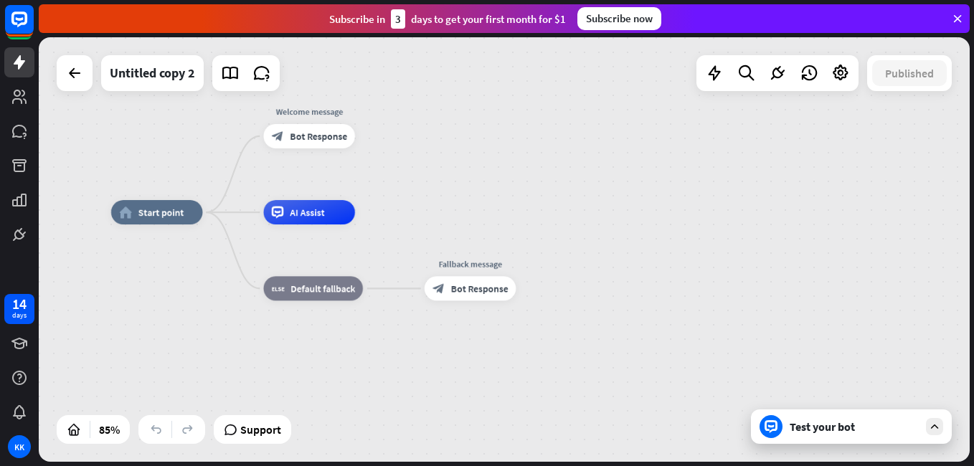
drag, startPoint x: 529, startPoint y: 217, endPoint x: 535, endPoint y: 205, distance: 12.8
click at [535, 205] on div "home_2 Start point Welcome message block_bot_response Bot Response AI Assist bl…" at bounding box center [504, 249] width 931 height 425
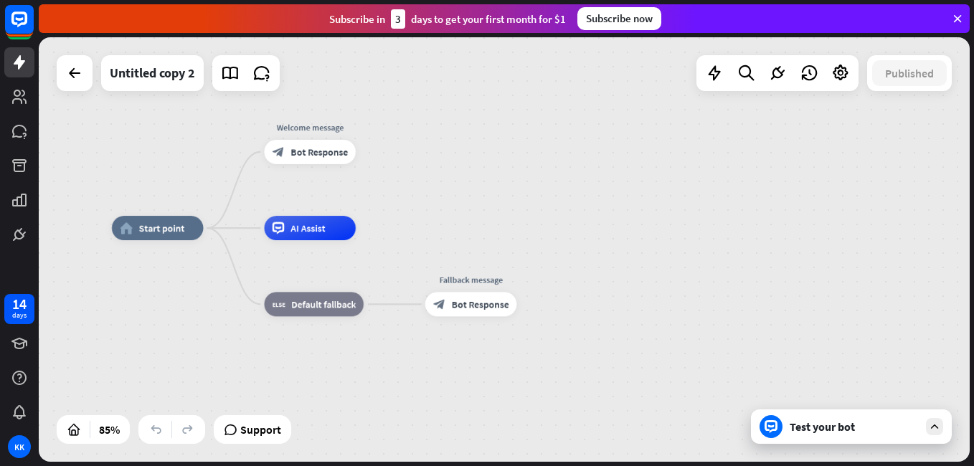
drag, startPoint x: 550, startPoint y: 149, endPoint x: 547, endPoint y: 169, distance: 20.3
click at [551, 166] on div "home_2 Start point Welcome message block_bot_response Bot Response AI Assist bl…" at bounding box center [504, 249] width 931 height 425
